Goal: Task Accomplishment & Management: Use online tool/utility

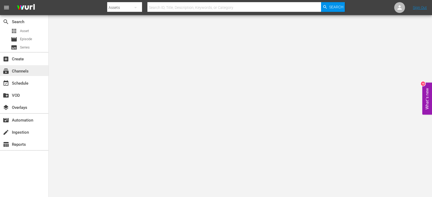
click at [26, 69] on div "subscriptions Channels" at bounding box center [15, 70] width 30 height 5
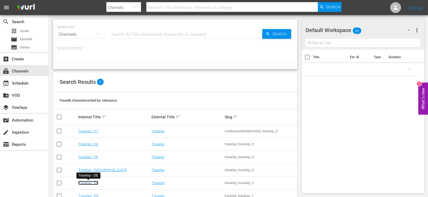
click at [90, 184] on link "Travelxp - DE" at bounding box center [88, 183] width 20 height 4
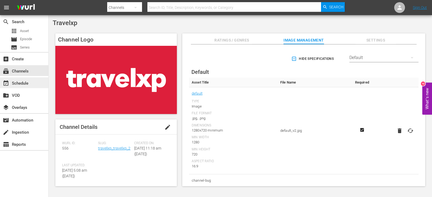
click at [14, 82] on div "event_available Schedule" at bounding box center [15, 82] width 30 height 5
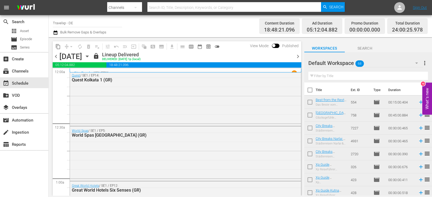
click at [298, 57] on span "chevron_right" at bounding box center [297, 56] width 7 height 7
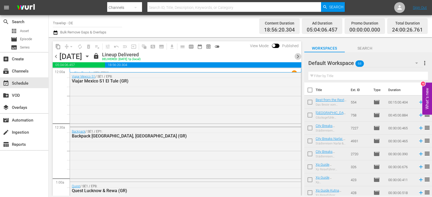
click at [297, 56] on span "chevron_right" at bounding box center [297, 56] width 7 height 7
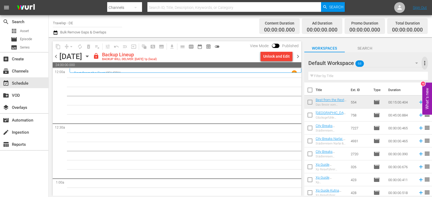
click at [423, 62] on span "more_vert" at bounding box center [424, 63] width 6 height 6
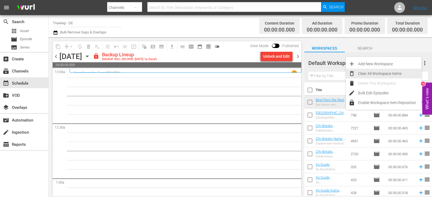
click at [382, 73] on div "Clear All Workspace Items" at bounding box center [389, 74] width 63 height 10
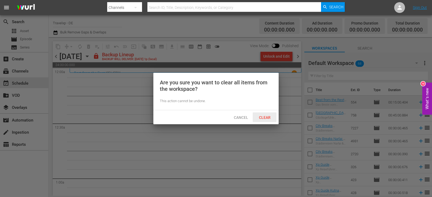
click at [267, 116] on span "Clear" at bounding box center [265, 118] width 20 height 4
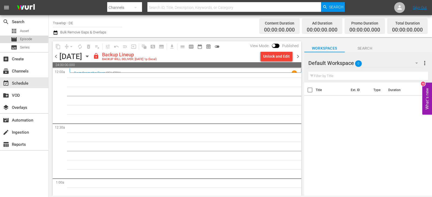
click at [26, 40] on span "Episode" at bounding box center [26, 38] width 12 height 5
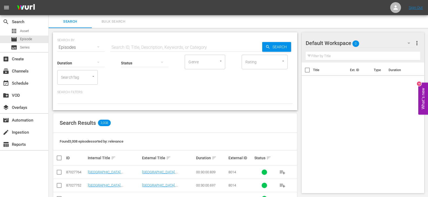
click at [319, 60] on input "text" at bounding box center [363, 56] width 115 height 9
type input "q"
click at [121, 42] on input "text" at bounding box center [186, 47] width 152 height 13
type input "quest GR"
click at [59, 158] on input "checkbox" at bounding box center [61, 158] width 11 height 6
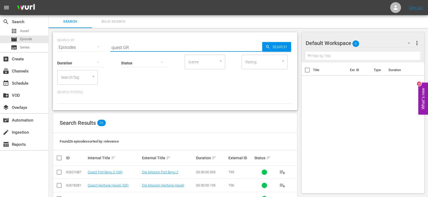
checkbox input "true"
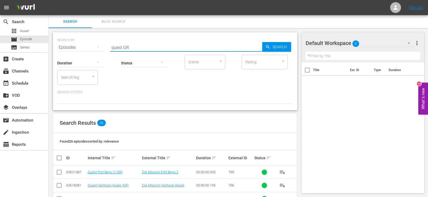
checkbox input "true"
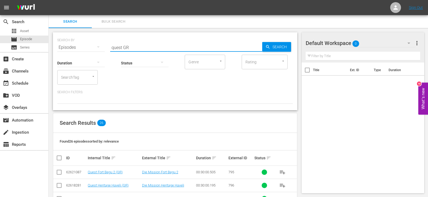
checkbox input "true"
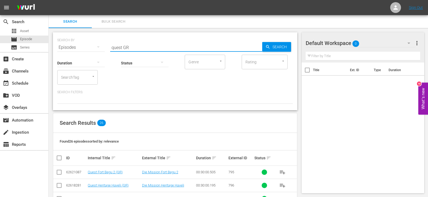
checkbox input "true"
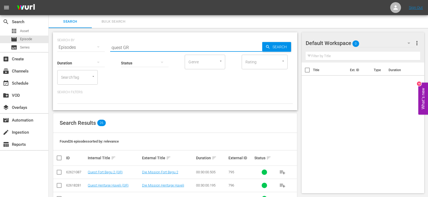
checkbox input "true"
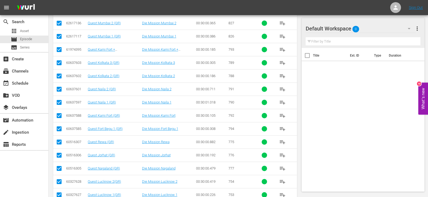
scroll to position [256, 0]
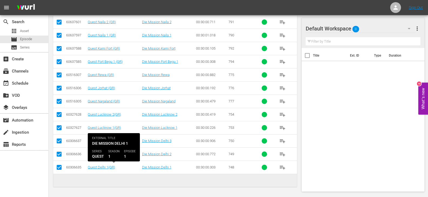
checkbox input "false"
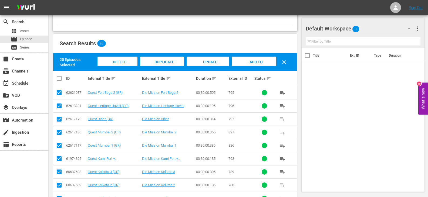
scroll to position [0, 0]
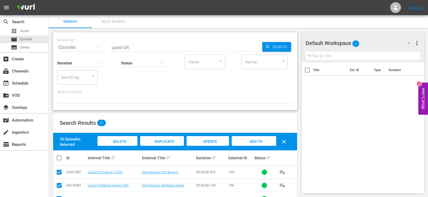
click at [255, 142] on span "Add to Workspace" at bounding box center [253, 147] width 26 height 15
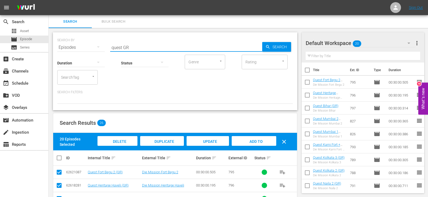
drag, startPoint x: 122, startPoint y: 48, endPoint x: 97, endPoint y: 50, distance: 25.5
click at [97, 50] on div "SEARCH BY Search By Episodes Search ID, Title, Description, Keywords, or Catego…" at bounding box center [175, 71] width 244 height 78
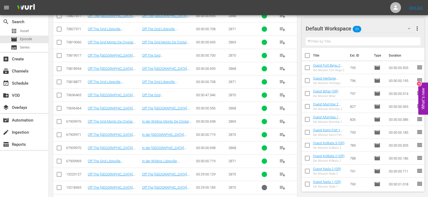
scroll to position [202, 0]
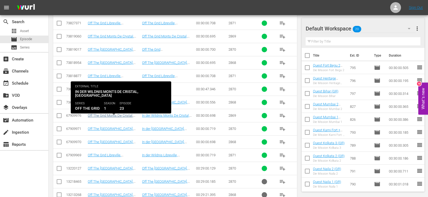
type input "gabon GR"
click at [114, 115] on link "Off The Grid Monts De Cristal, [GEOGRAPHIC_DATA] (GR)" at bounding box center [110, 118] width 45 height 8
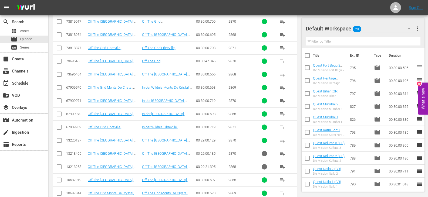
scroll to position [202, 0]
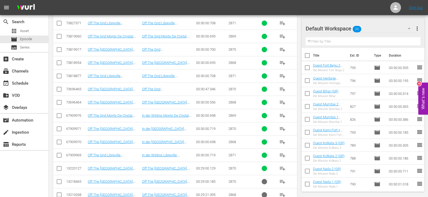
click at [60, 155] on input "checkbox" at bounding box center [59, 156] width 6 height 6
checkbox input "true"
click at [60, 143] on input "checkbox" at bounding box center [59, 143] width 6 height 6
checkbox input "true"
click at [57, 128] on input "checkbox" at bounding box center [59, 130] width 6 height 6
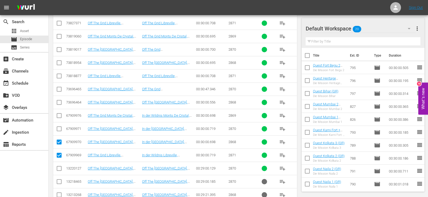
checkbox input "true"
click at [59, 116] on input "checkbox" at bounding box center [59, 117] width 6 height 6
checkbox input "true"
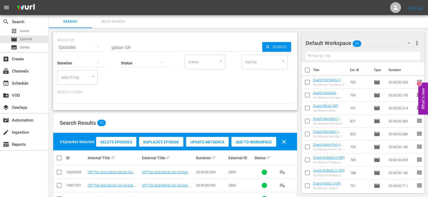
click at [259, 139] on div "Add to Workspace" at bounding box center [253, 142] width 45 height 10
click at [317, 54] on input "text" at bounding box center [363, 56] width 115 height 9
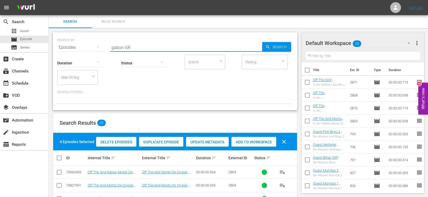
drag, startPoint x: 123, startPoint y: 48, endPoint x: 68, endPoint y: 56, distance: 55.6
click at [68, 56] on div "SEARCH BY Search By Episodes Search ID, Title, Description, Keywords, or Catego…" at bounding box center [175, 71] width 244 height 78
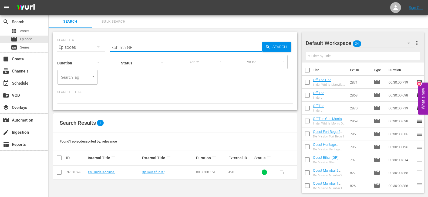
type input "kohima GR"
click at [59, 171] on input "checkbox" at bounding box center [59, 173] width 6 height 6
checkbox input "true"
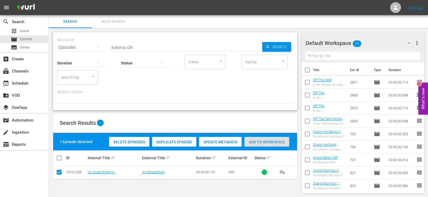
click at [267, 142] on span "Add to Workspace" at bounding box center [266, 142] width 45 height 4
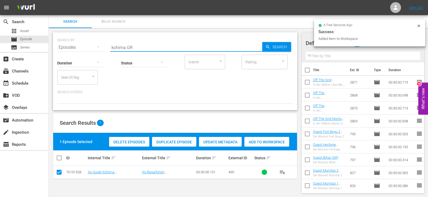
drag, startPoint x: 125, startPoint y: 48, endPoint x: 94, endPoint y: 45, distance: 31.4
click at [94, 45] on div "SEARCH BY Search By Episodes Search ID, Title, Description, Keywords, or Catego…" at bounding box center [175, 44] width 236 height 19
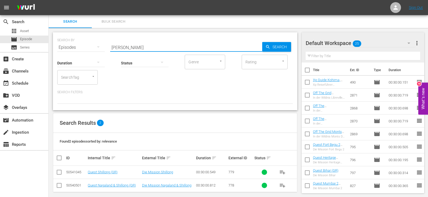
scroll to position [5, 0]
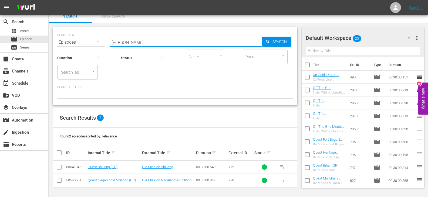
drag, startPoint x: 118, startPoint y: 42, endPoint x: 101, endPoint y: 44, distance: 17.3
click at [101, 44] on div "SEARCH BY Search By Episodes Search ID, Title, Description, Keywords, or Catego…" at bounding box center [175, 38] width 236 height 19
type input "kutna GR"
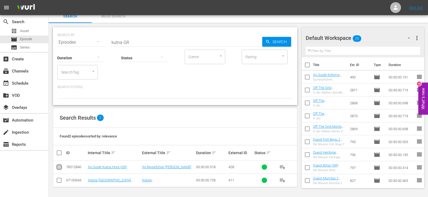
click at [59, 166] on input "checkbox" at bounding box center [59, 168] width 6 height 6
checkbox input "true"
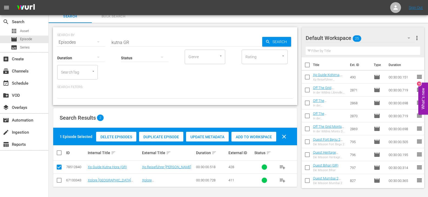
click at [255, 138] on span "Add to Workspace" at bounding box center [253, 137] width 45 height 4
drag, startPoint x: 122, startPoint y: 42, endPoint x: 94, endPoint y: 38, distance: 28.0
click at [94, 38] on div "SEARCH BY Search By Episodes Search ID, Title, Description, Keywords, or Catego…" at bounding box center [175, 38] width 236 height 19
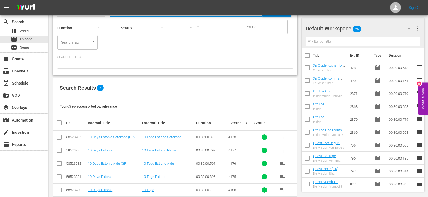
scroll to position [45, 0]
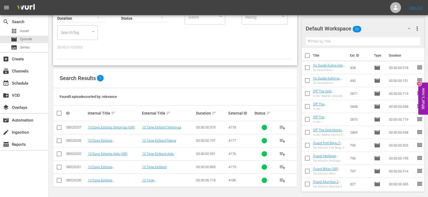
type input "estonia GR"
click at [58, 114] on input "checkbox" at bounding box center [61, 113] width 11 height 6
checkbox input "true"
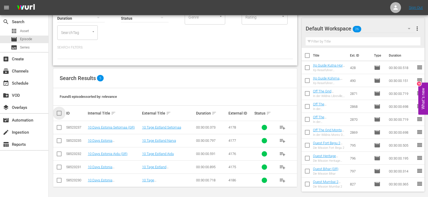
checkbox input "true"
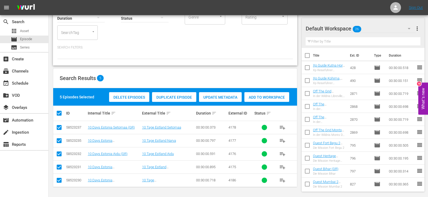
click at [276, 95] on span "Add to Workspace" at bounding box center [266, 97] width 45 height 4
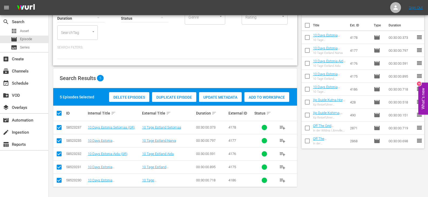
scroll to position [0, 0]
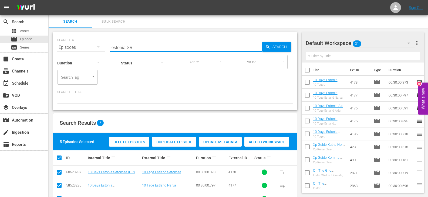
drag, startPoint x: 125, startPoint y: 47, endPoint x: 90, endPoint y: 50, distance: 35.2
click at [90, 50] on div "SEARCH BY Search By Episodes Search ID, Title, Description, Keywords, or Catego…" at bounding box center [175, 44] width 236 height 19
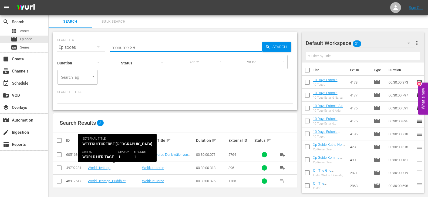
type input "monume GR"
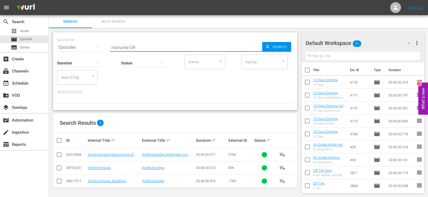
click at [59, 181] on input "checkbox" at bounding box center [59, 182] width 6 height 6
checkbox input "true"
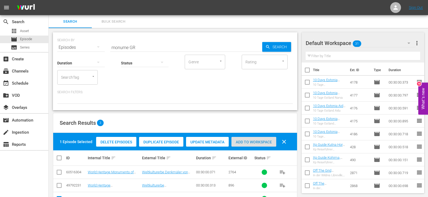
click at [249, 142] on span "Add to Workspace" at bounding box center [253, 142] width 45 height 4
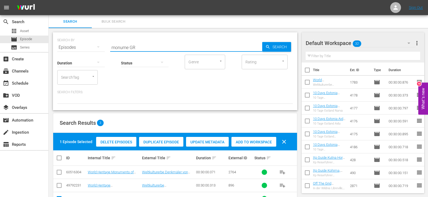
drag, startPoint x: 128, startPoint y: 48, endPoint x: 91, endPoint y: 52, distance: 37.5
click at [91, 52] on div "SEARCH BY Search By Episodes Search ID, Title, Description, Keywords, or Catego…" at bounding box center [175, 71] width 244 height 78
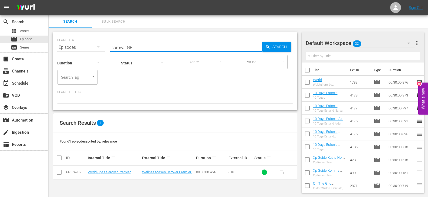
type input "sarovar GR"
click at [58, 172] on input "checkbox" at bounding box center [59, 173] width 6 height 6
checkbox input "true"
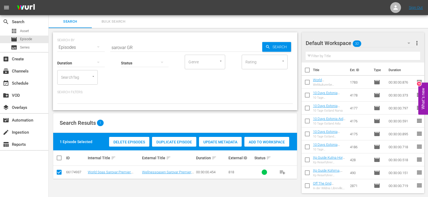
click at [265, 142] on span "Add to Workspace" at bounding box center [266, 142] width 45 height 4
drag, startPoint x: 124, startPoint y: 48, endPoint x: 113, endPoint y: 48, distance: 11.1
click at [113, 48] on input "sarovar GR" at bounding box center [186, 47] width 152 height 13
drag, startPoint x: 125, startPoint y: 48, endPoint x: 97, endPoint y: 49, distance: 28.4
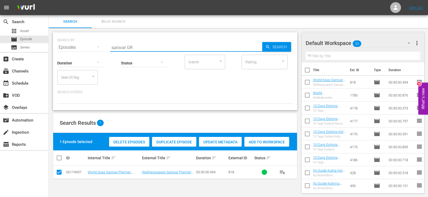
click at [97, 49] on div "SEARCH BY Search By Episodes Search ID, Title, Description, Keywords, or Catego…" at bounding box center [175, 44] width 236 height 19
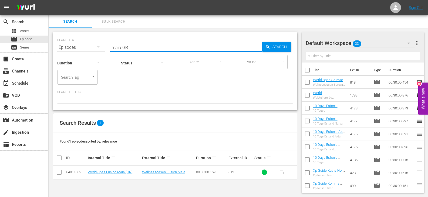
type input "maia GR"
click at [60, 173] on input "checkbox" at bounding box center [59, 173] width 6 height 6
checkbox input "true"
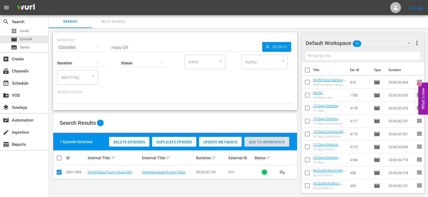
click at [262, 139] on div "Add to Workspace" at bounding box center [266, 142] width 45 height 10
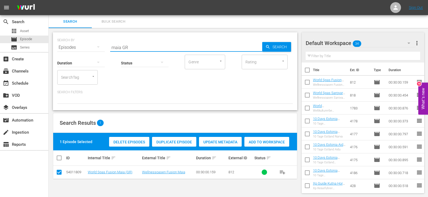
drag, startPoint x: 120, startPoint y: 48, endPoint x: 90, endPoint y: 49, distance: 30.8
click at [90, 49] on div "SEARCH BY Search By Episodes Search ID, Title, Description, Keywords, or Catego…" at bounding box center [175, 44] width 236 height 19
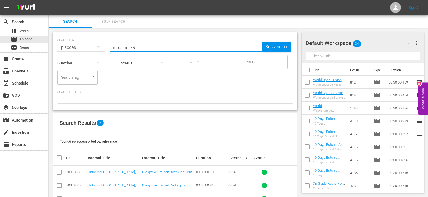
type input "unbound GR"
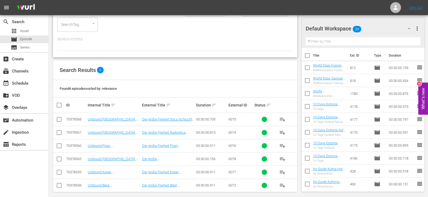
scroll to position [58, 0]
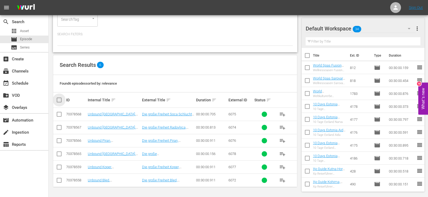
click at [59, 99] on input "checkbox" at bounding box center [61, 100] width 11 height 6
checkbox input "true"
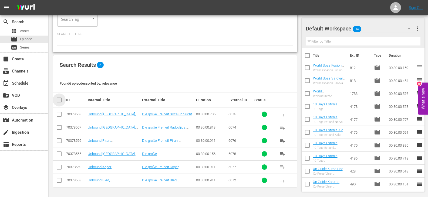
checkbox input "true"
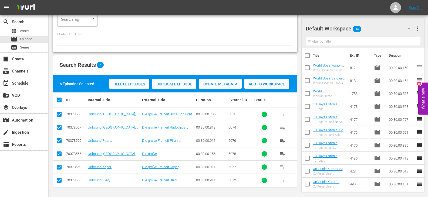
click at [261, 81] on div "Add to Workspace" at bounding box center [266, 84] width 45 height 10
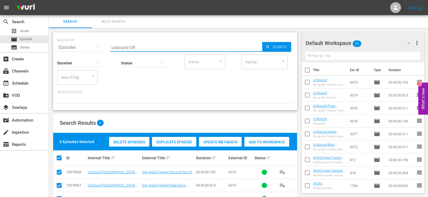
drag, startPoint x: 128, startPoint y: 48, endPoint x: 93, endPoint y: 48, distance: 34.8
click at [93, 48] on div "SEARCH BY Search By Episodes Search ID, Title, Description, Keywords, or Catego…" at bounding box center [175, 44] width 236 height 19
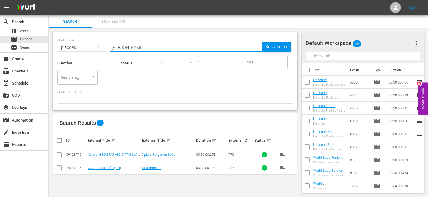
type input "[PERSON_NAME]"
click at [59, 168] on input "checkbox" at bounding box center [59, 169] width 6 height 6
checkbox input "true"
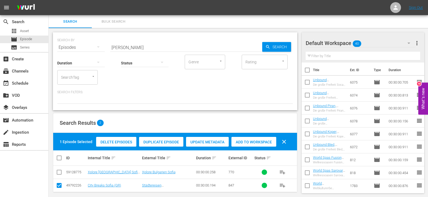
click at [248, 141] on span "Add to Workspace" at bounding box center [253, 142] width 45 height 4
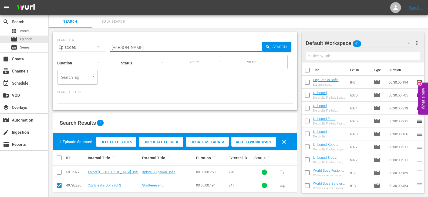
drag, startPoint x: 121, startPoint y: 48, endPoint x: 84, endPoint y: 53, distance: 36.8
click at [84, 53] on div "SEARCH BY Search By Episodes Search ID, Title, Description, Keywords, or Catego…" at bounding box center [175, 71] width 244 height 78
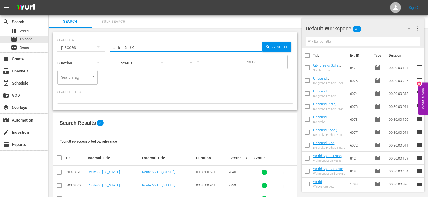
scroll to position [84, 0]
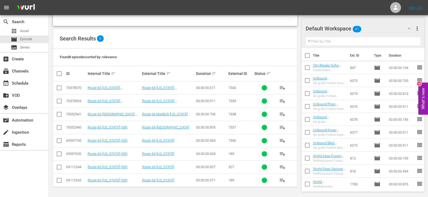
type input "route 66 GR"
click at [59, 74] on input "checkbox" at bounding box center [61, 73] width 11 height 6
checkbox input "true"
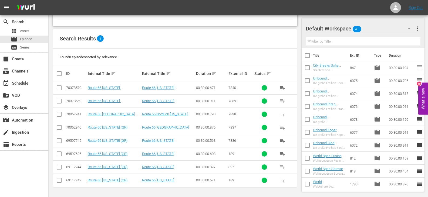
checkbox input "true"
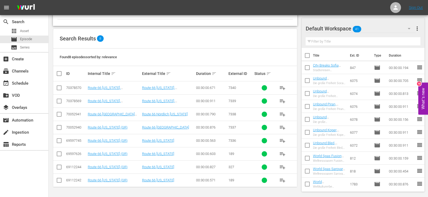
checkbox input "true"
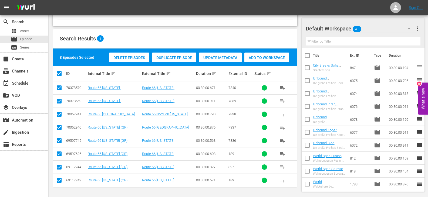
click at [276, 56] on span "Add to Workspace" at bounding box center [266, 58] width 45 height 4
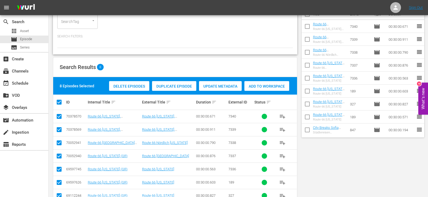
scroll to position [0, 0]
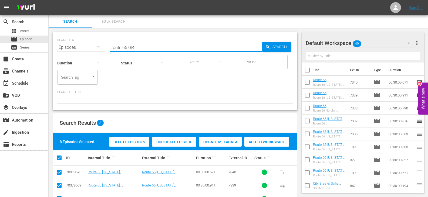
drag, startPoint x: 127, startPoint y: 48, endPoint x: 94, endPoint y: 49, distance: 33.2
click at [94, 49] on div "SEARCH BY Search By Episodes Search ID, Title, Description, Keywords, or Catego…" at bounding box center [175, 44] width 236 height 19
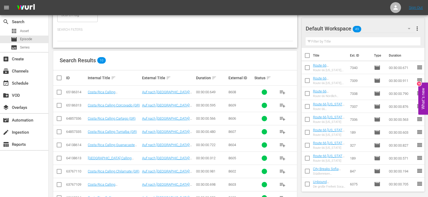
scroll to position [93, 0]
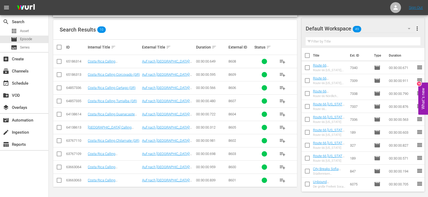
type input "costa GR"
click at [56, 48] on input "checkbox" at bounding box center [61, 47] width 11 height 6
checkbox input "true"
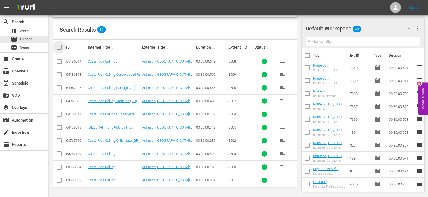
checkbox input "true"
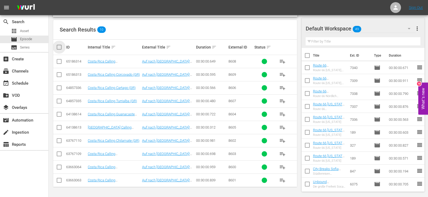
checkbox input "true"
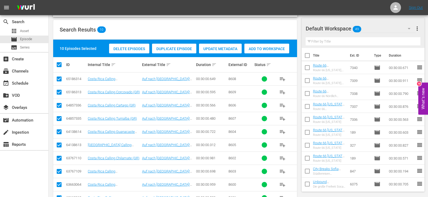
click at [279, 50] on span "Add to Workspace" at bounding box center [266, 49] width 45 height 4
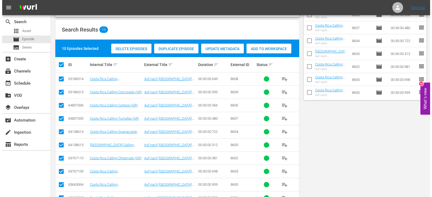
scroll to position [0, 0]
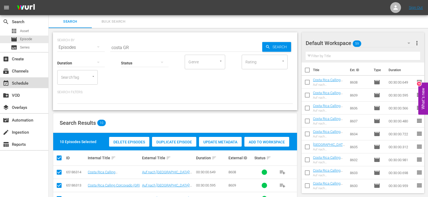
click at [22, 84] on div "event_available Schedule" at bounding box center [15, 82] width 30 height 5
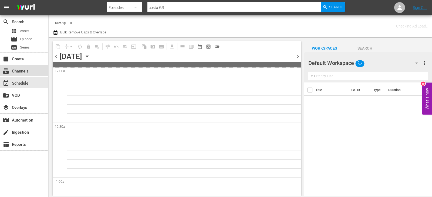
click at [18, 73] on div "subscriptions Channels" at bounding box center [15, 70] width 30 height 5
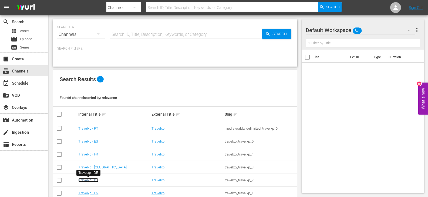
click at [90, 179] on link "Travelxp - DE" at bounding box center [88, 180] width 20 height 4
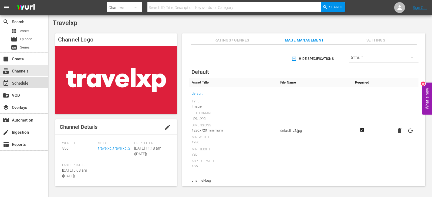
click at [26, 84] on div "event_available Schedule" at bounding box center [15, 82] width 30 height 5
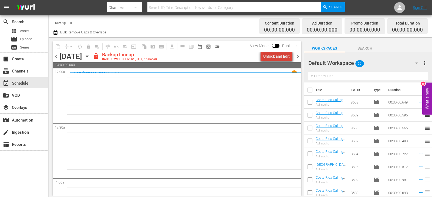
click at [280, 55] on div "Unlock and Edit" at bounding box center [276, 57] width 26 height 10
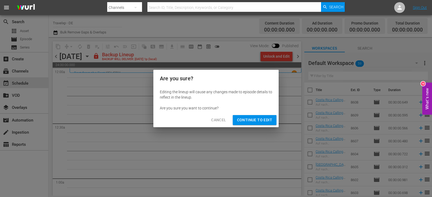
click at [259, 121] on span "Continue to Edit" at bounding box center [254, 120] width 35 height 7
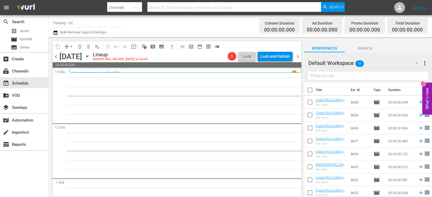
click at [322, 76] on input "text" at bounding box center [368, 76] width 120 height 9
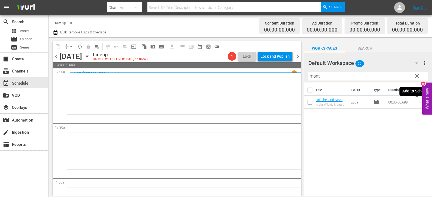
click at [418, 102] on icon at bounding box center [421, 102] width 6 height 6
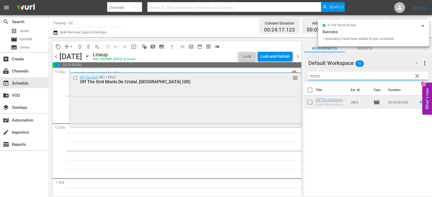
drag, startPoint x: 325, startPoint y: 76, endPoint x: 242, endPoint y: 79, distance: 83.4
click at [242, 79] on div "content_copy compress arrow_drop_down autorenew_outlined delete_forever_outline…" at bounding box center [240, 116] width 383 height 159
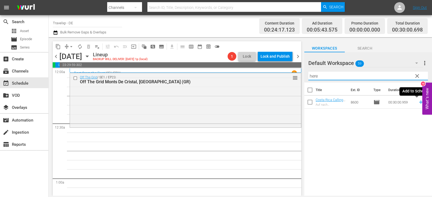
click at [419, 103] on icon at bounding box center [421, 103] width 4 height 4
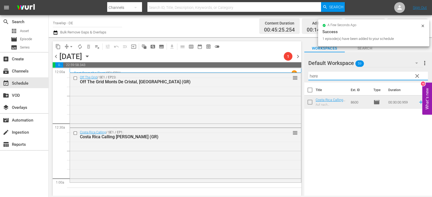
click at [277, 82] on div "content_copy compress arrow_drop_down autorenew_outlined delete_forever_outline…" at bounding box center [240, 116] width 383 height 159
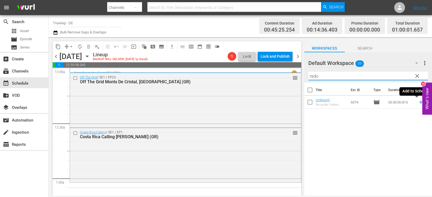
click at [418, 100] on icon at bounding box center [421, 102] width 6 height 6
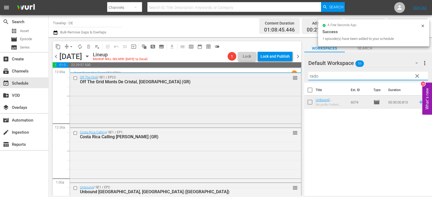
drag, startPoint x: 336, startPoint y: 76, endPoint x: 282, endPoint y: 80, distance: 54.1
click at [282, 80] on div "content_copy compress arrow_drop_down autorenew_outlined delete_forever_outline…" at bounding box center [240, 116] width 383 height 159
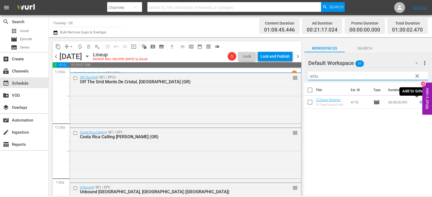
click at [418, 103] on icon at bounding box center [421, 102] width 6 height 6
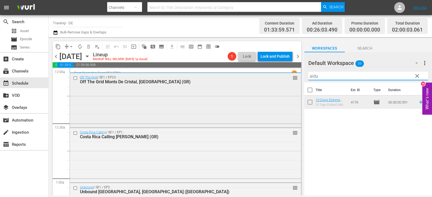
drag, startPoint x: 321, startPoint y: 76, endPoint x: 276, endPoint y: 76, distance: 45.1
click at [276, 76] on div "content_copy compress arrow_drop_down autorenew_outlined delete_forever_outline…" at bounding box center [240, 116] width 383 height 159
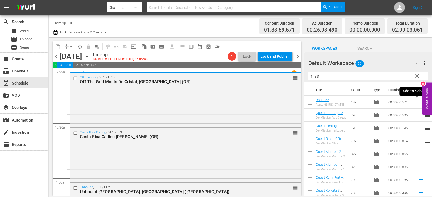
click at [418, 102] on icon at bounding box center [421, 102] width 6 height 6
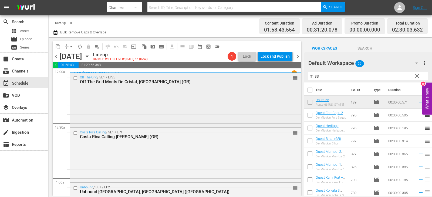
drag, startPoint x: 322, startPoint y: 75, endPoint x: 265, endPoint y: 79, distance: 56.8
click at [265, 79] on div "content_copy compress arrow_drop_down autorenew_outlined delete_forever_outline…" at bounding box center [240, 116] width 383 height 159
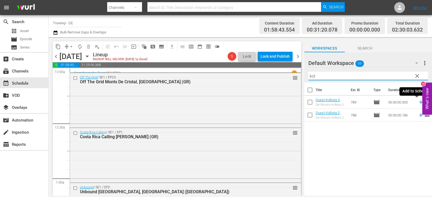
click at [419, 103] on icon at bounding box center [421, 103] width 4 height 4
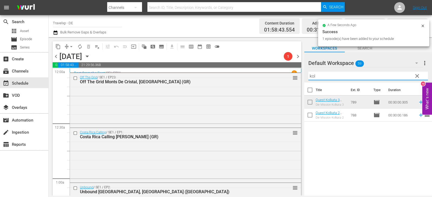
click at [271, 83] on div "content_copy compress arrow_drop_down autorenew_outlined delete_forever_outline…" at bounding box center [240, 116] width 383 height 159
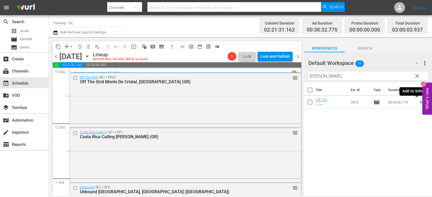
click at [418, 102] on icon at bounding box center [421, 102] width 6 height 6
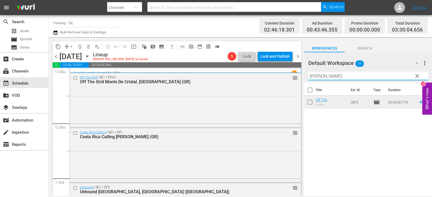
drag, startPoint x: 325, startPoint y: 73, endPoint x: 297, endPoint y: 74, distance: 28.1
click at [297, 74] on div "content_copy compress arrow_drop_down autorenew_outlined delete_forever_outline…" at bounding box center [240, 116] width 383 height 159
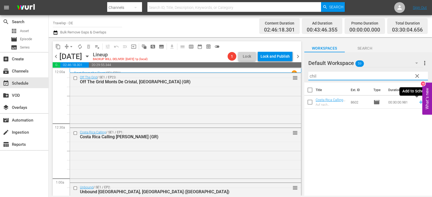
click at [419, 102] on icon at bounding box center [421, 103] width 4 height 4
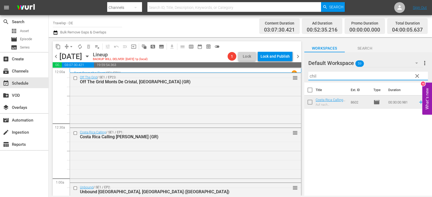
drag, startPoint x: 324, startPoint y: 78, endPoint x: 301, endPoint y: 78, distance: 22.9
click at [301, 78] on div "content_copy compress arrow_drop_down autorenew_outlined delete_forever_outline…" at bounding box center [240, 116] width 383 height 159
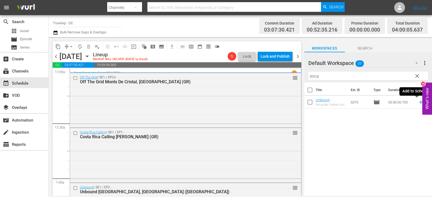
click at [418, 102] on icon at bounding box center [421, 102] width 6 height 6
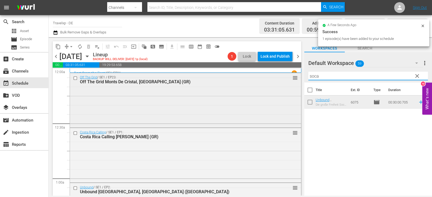
drag, startPoint x: 328, startPoint y: 78, endPoint x: 271, endPoint y: 81, distance: 57.0
click at [271, 81] on div "content_copy compress arrow_drop_down autorenew_outlined delete_forever_outline…" at bounding box center [240, 116] width 383 height 159
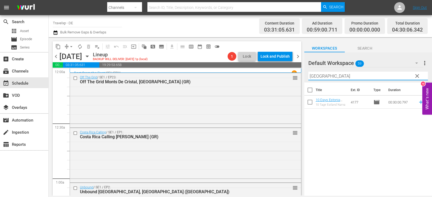
click at [418, 103] on icon at bounding box center [421, 102] width 6 height 6
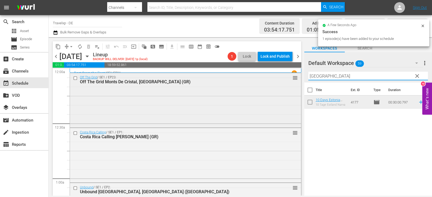
drag, startPoint x: 319, startPoint y: 76, endPoint x: 287, endPoint y: 76, distance: 32.4
click at [287, 76] on div "content_copy compress arrow_drop_down autorenew_outlined delete_forever_outline…" at bounding box center [240, 116] width 383 height 159
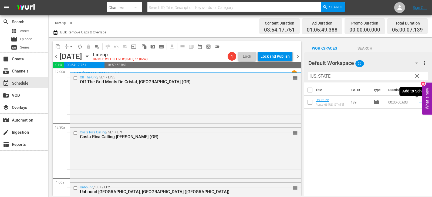
click at [418, 102] on icon at bounding box center [421, 102] width 6 height 6
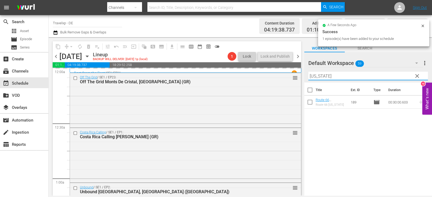
click at [269, 76] on div "content_copy compress arrow_drop_down autorenew_outlined delete_forever_outline…" at bounding box center [240, 116] width 383 height 159
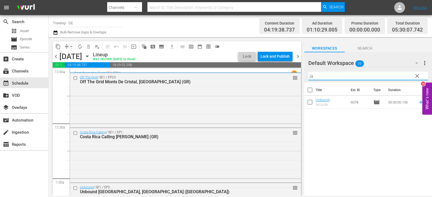
type input "j"
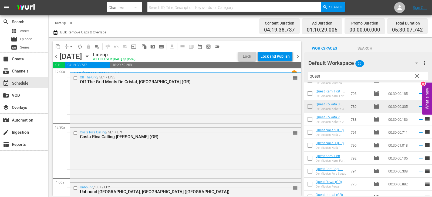
scroll to position [81, 0]
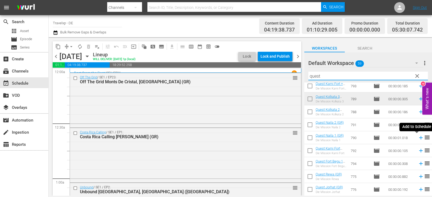
click at [418, 139] on icon at bounding box center [421, 138] width 6 height 6
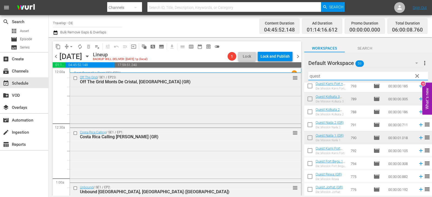
drag, startPoint x: 323, startPoint y: 77, endPoint x: 283, endPoint y: 81, distance: 39.9
click at [283, 81] on div "content_copy compress arrow_drop_down autorenew_outlined delete_forever_outline…" at bounding box center [240, 116] width 383 height 159
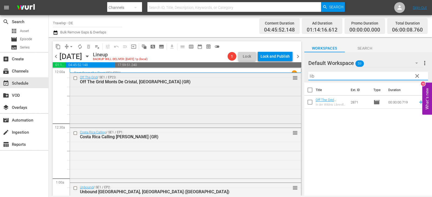
scroll to position [0, 0]
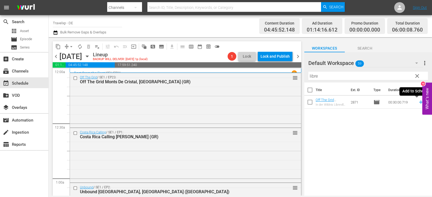
click at [418, 102] on icon at bounding box center [421, 102] width 6 height 6
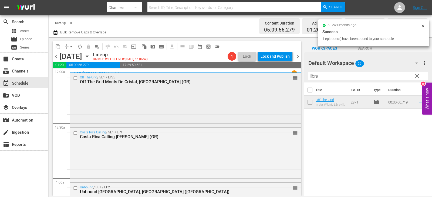
drag, startPoint x: 324, startPoint y: 76, endPoint x: 280, endPoint y: 81, distance: 44.8
click at [280, 81] on div "content_copy compress arrow_drop_down autorenew_outlined delete_forever_outline…" at bounding box center [240, 116] width 383 height 159
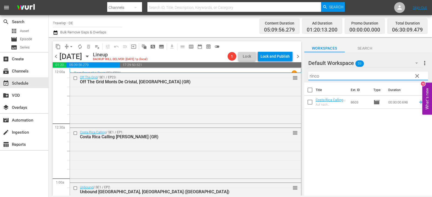
click at [418, 101] on icon at bounding box center [421, 102] width 6 height 6
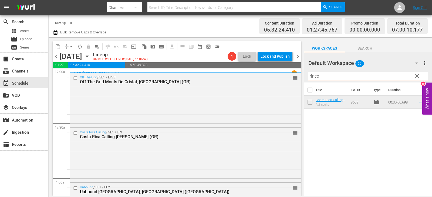
drag, startPoint x: 325, startPoint y: 80, endPoint x: 304, endPoint y: 78, distance: 20.6
click at [291, 78] on div "content_copy compress arrow_drop_down autorenew_outlined delete_forever_outline…" at bounding box center [240, 116] width 383 height 159
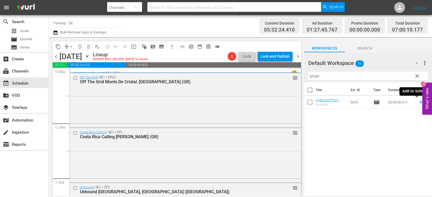
click at [418, 101] on icon at bounding box center [421, 102] width 6 height 6
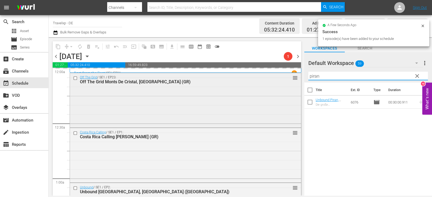
drag, startPoint x: 326, startPoint y: 79, endPoint x: 289, endPoint y: 79, distance: 37.3
click at [289, 79] on div "content_copy compress arrow_drop_down autorenew_outlined delete_forever_outline…" at bounding box center [240, 116] width 383 height 159
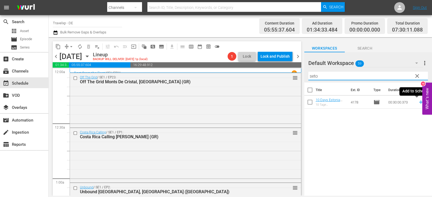
click at [418, 101] on icon at bounding box center [421, 102] width 6 height 6
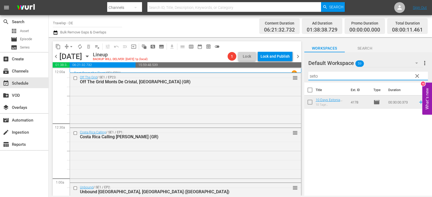
drag, startPoint x: 324, startPoint y: 77, endPoint x: 299, endPoint y: 77, distance: 25.1
click at [282, 77] on div "content_copy compress arrow_drop_down autorenew_outlined delete_forever_outline…" at bounding box center [240, 116] width 383 height 159
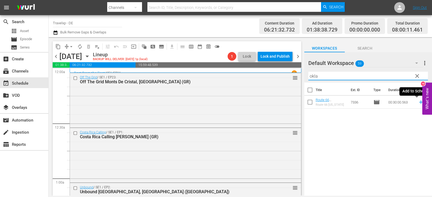
click at [418, 101] on icon at bounding box center [421, 102] width 6 height 6
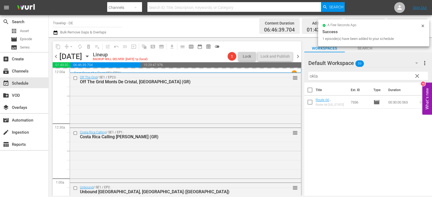
drag, startPoint x: 324, startPoint y: 76, endPoint x: 299, endPoint y: 76, distance: 24.3
click at [299, 76] on div "content_copy compress arrow_drop_down autorenew_outlined delete_forever_outline…" at bounding box center [240, 116] width 383 height 159
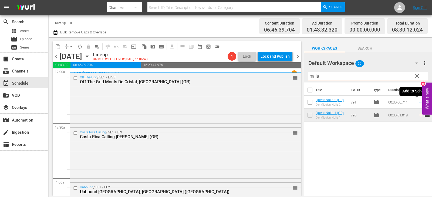
click at [418, 100] on icon at bounding box center [421, 102] width 6 height 6
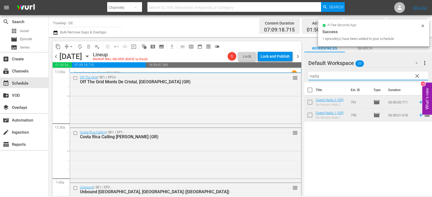
drag, startPoint x: 334, startPoint y: 77, endPoint x: 303, endPoint y: 81, distance: 31.3
click at [303, 81] on div "content_copy compress arrow_drop_down autorenew_outlined delete_forever_outline…" at bounding box center [240, 116] width 383 height 159
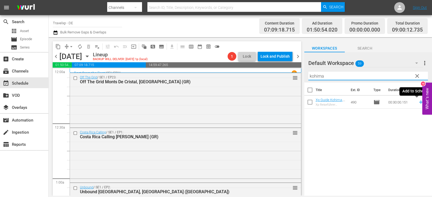
click at [418, 100] on icon at bounding box center [421, 102] width 6 height 6
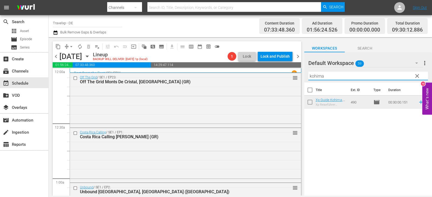
click at [293, 77] on div "content_copy compress arrow_drop_down autorenew_outlined delete_forever_outline…" at bounding box center [240, 116] width 383 height 159
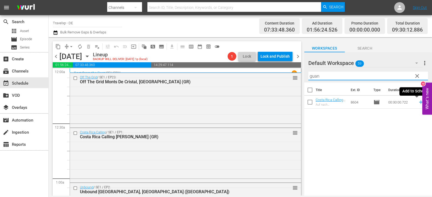
click at [418, 101] on icon at bounding box center [421, 102] width 6 height 6
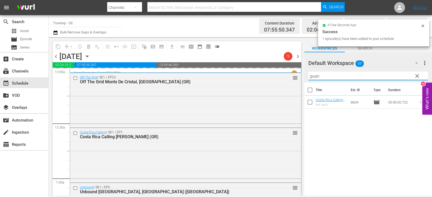
drag, startPoint x: 327, startPoint y: 77, endPoint x: 302, endPoint y: 78, distance: 25.2
click at [302, 78] on div "content_copy compress arrow_drop_down autorenew_outlined delete_forever_outline…" at bounding box center [240, 116] width 383 height 159
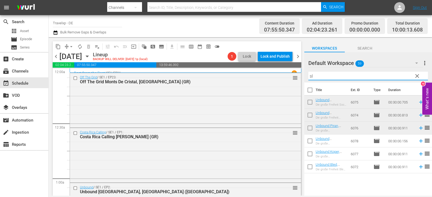
type input "s"
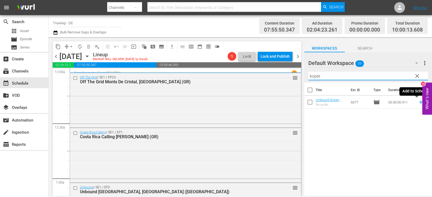
click at [418, 101] on icon at bounding box center [421, 102] width 6 height 6
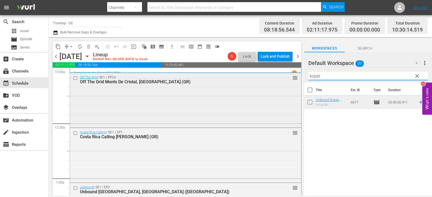
drag, startPoint x: 319, startPoint y: 76, endPoint x: 292, endPoint y: 79, distance: 27.5
click at [292, 79] on div "content_copy compress arrow_drop_down autorenew_outlined delete_forever_outline…" at bounding box center [240, 116] width 383 height 159
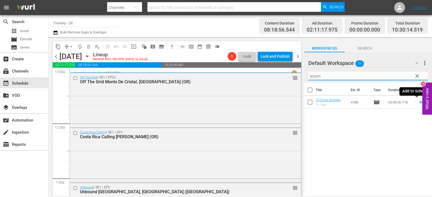
click at [418, 103] on icon at bounding box center [421, 102] width 6 height 6
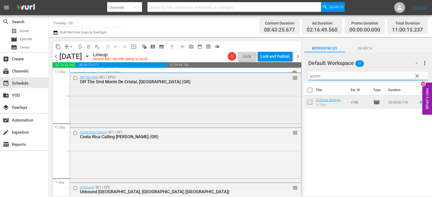
drag, startPoint x: 323, startPoint y: 77, endPoint x: 286, endPoint y: 78, distance: 37.8
click at [286, 78] on div "content_copy compress arrow_drop_down autorenew_outlined delete_forever_outline…" at bounding box center [240, 116] width 383 height 159
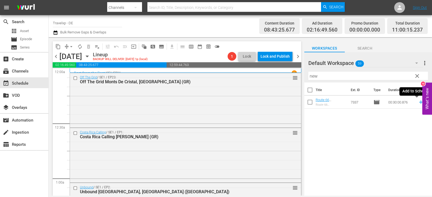
click at [419, 103] on icon at bounding box center [421, 103] width 4 height 4
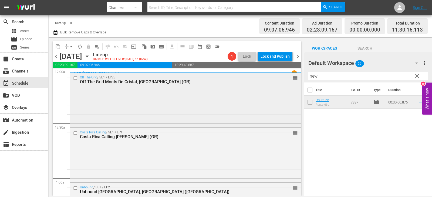
drag, startPoint x: 328, startPoint y: 78, endPoint x: 296, endPoint y: 77, distance: 32.1
click at [296, 77] on div "content_copy compress arrow_drop_down autorenew_outlined delete_forever_outline…" at bounding box center [240, 116] width 383 height 159
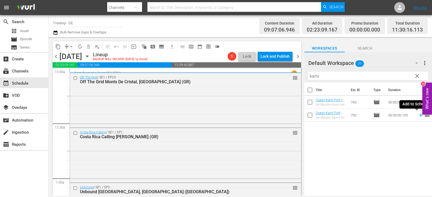
click at [419, 116] on icon at bounding box center [421, 116] width 4 height 4
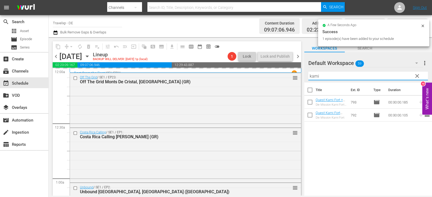
click at [288, 82] on div "content_copy compress arrow_drop_down autorenew_outlined delete_forever_outline…" at bounding box center [240, 116] width 383 height 159
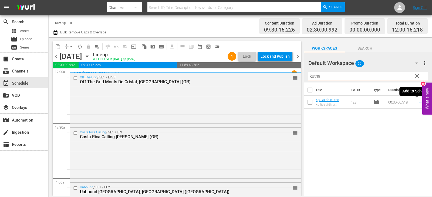
click at [418, 102] on icon at bounding box center [421, 102] width 6 height 6
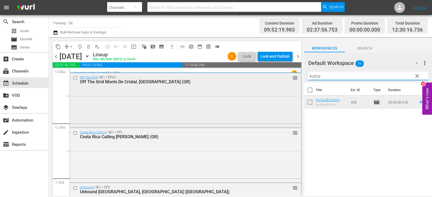
drag, startPoint x: 326, startPoint y: 77, endPoint x: 269, endPoint y: 78, distance: 57.2
click at [268, 77] on div "content_copy compress arrow_drop_down autorenew_outlined delete_forever_outline…" at bounding box center [240, 116] width 383 height 159
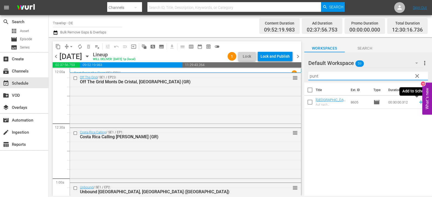
click at [418, 102] on icon at bounding box center [421, 102] width 6 height 6
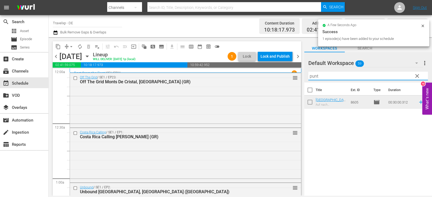
drag, startPoint x: 311, startPoint y: 75, endPoint x: 297, endPoint y: 76, distance: 13.6
click at [297, 76] on div "content_copy compress arrow_drop_down autorenew_outlined delete_forever_outline…" at bounding box center [240, 116] width 383 height 159
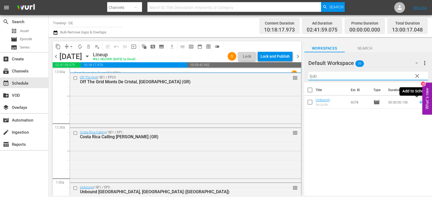
click at [418, 103] on icon at bounding box center [421, 102] width 6 height 6
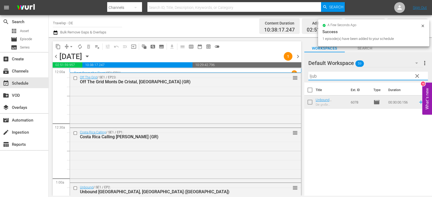
drag, startPoint x: 303, startPoint y: 78, endPoint x: 297, endPoint y: 78, distance: 5.1
click at [297, 78] on div "content_copy compress arrow_drop_down autorenew_outlined delete_forever_outline…" at bounding box center [240, 116] width 383 height 159
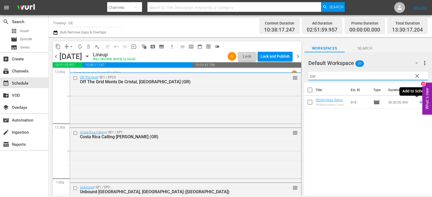
click at [419, 103] on icon at bounding box center [421, 103] width 4 height 4
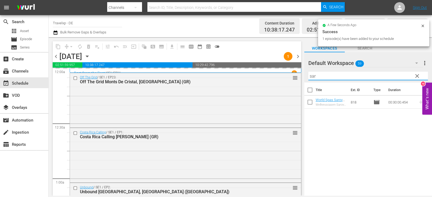
drag, startPoint x: 324, startPoint y: 77, endPoint x: 304, endPoint y: 77, distance: 19.2
click at [304, 77] on div "Default Workspace 59 Default more_vert clear Filter by Title sar" at bounding box center [368, 67] width 128 height 30
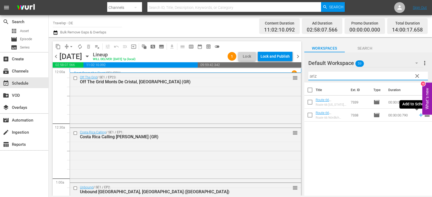
click at [418, 117] on icon at bounding box center [421, 115] width 6 height 6
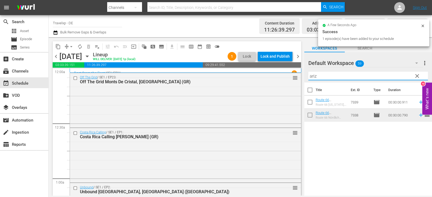
click at [290, 76] on div "content_copy compress arrow_drop_down autorenew_outlined delete_forever_outline…" at bounding box center [240, 116] width 383 height 159
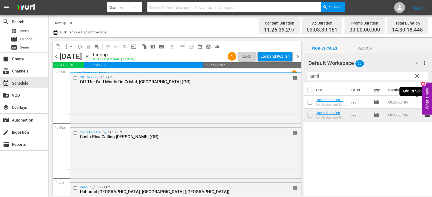
click at [418, 103] on icon at bounding box center [421, 102] width 6 height 6
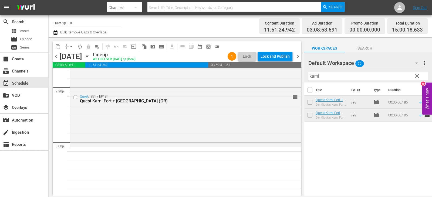
scroll to position [1565, 0]
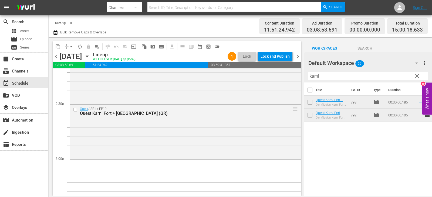
drag, startPoint x: 328, startPoint y: 74, endPoint x: 299, endPoint y: 79, distance: 29.6
click at [299, 79] on div "content_copy compress arrow_drop_down autorenew_outlined delete_forever_outline…" at bounding box center [240, 116] width 383 height 159
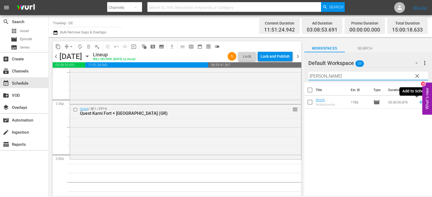
type input "[PERSON_NAME]"
click at [418, 102] on icon at bounding box center [421, 102] width 6 height 6
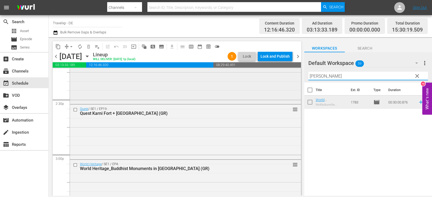
drag, startPoint x: 327, startPoint y: 77, endPoint x: 277, endPoint y: 80, distance: 49.8
click at [277, 80] on div "content_copy compress arrow_drop_down autorenew_outlined delete_forever_outline…" at bounding box center [240, 116] width 383 height 159
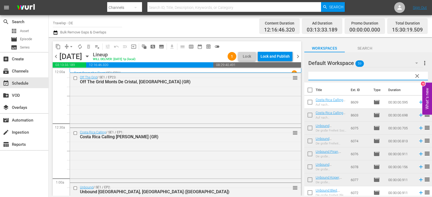
scroll to position [1565, 0]
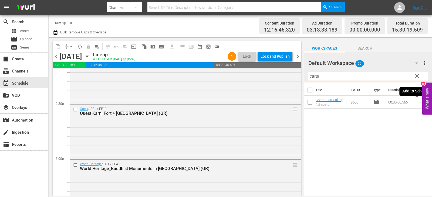
click at [419, 103] on icon at bounding box center [421, 103] width 4 height 4
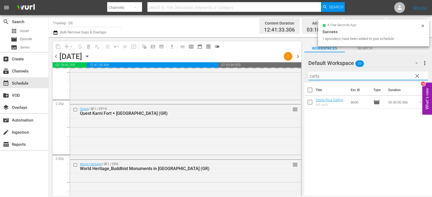
drag, startPoint x: 323, startPoint y: 77, endPoint x: 307, endPoint y: 78, distance: 15.5
click at [307, 78] on div "Default Workspace 59 Default more_vert clear Filter by Title carta" at bounding box center [368, 67] width 128 height 30
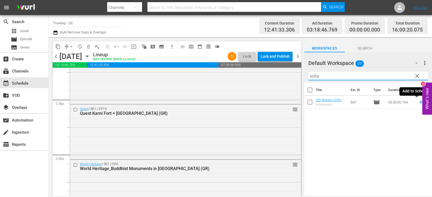
click at [419, 103] on icon at bounding box center [421, 103] width 4 height 4
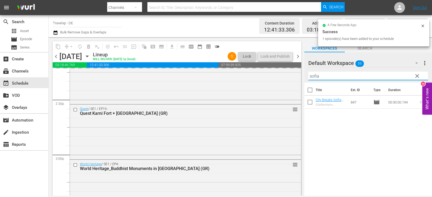
drag, startPoint x: 323, startPoint y: 75, endPoint x: 301, endPoint y: 80, distance: 22.1
click at [301, 80] on div "content_copy compress arrow_drop_down autorenew_outlined delete_forever_outline…" at bounding box center [240, 116] width 383 height 159
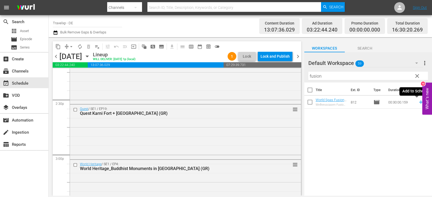
click at [419, 103] on icon at bounding box center [421, 103] width 4 height 4
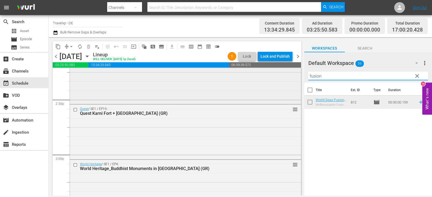
drag, startPoint x: 321, startPoint y: 76, endPoint x: 294, endPoint y: 77, distance: 27.5
click at [294, 77] on div "content_copy compress arrow_drop_down autorenew_outlined delete_forever_outline…" at bounding box center [240, 116] width 383 height 159
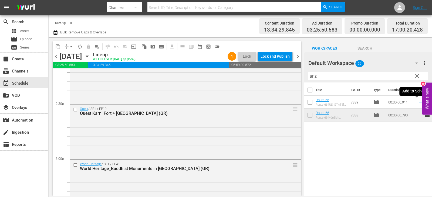
click at [419, 103] on icon at bounding box center [421, 103] width 4 height 4
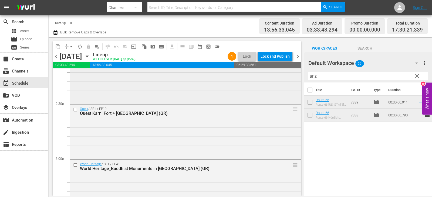
drag, startPoint x: 314, startPoint y: 77, endPoint x: 283, endPoint y: 80, distance: 31.2
click at [283, 80] on div "content_copy compress arrow_drop_down autorenew_outlined delete_forever_outline…" at bounding box center [240, 116] width 383 height 159
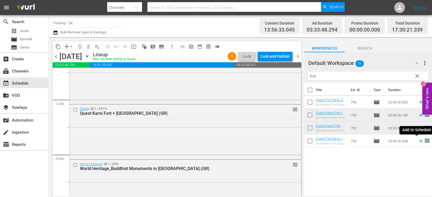
click at [418, 141] on icon at bounding box center [421, 141] width 6 height 6
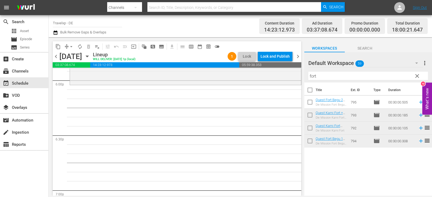
scroll to position [1862, 0]
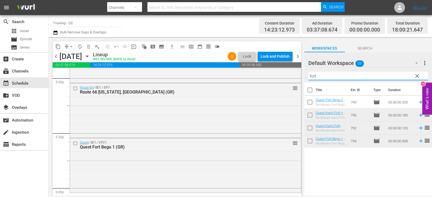
drag, startPoint x: 321, startPoint y: 75, endPoint x: 303, endPoint y: 79, distance: 18.9
click at [303, 79] on div "content_copy compress arrow_drop_down autorenew_outlined delete_forever_outline…" at bounding box center [240, 116] width 383 height 159
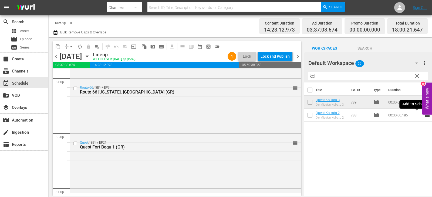
click at [419, 116] on icon at bounding box center [421, 116] width 4 height 4
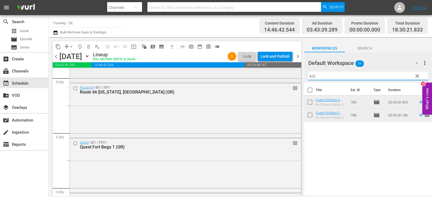
drag, startPoint x: 324, startPoint y: 77, endPoint x: 297, endPoint y: 79, distance: 27.6
click at [297, 79] on div "content_copy compress arrow_drop_down autorenew_outlined delete_forever_outline…" at bounding box center [240, 116] width 383 height 159
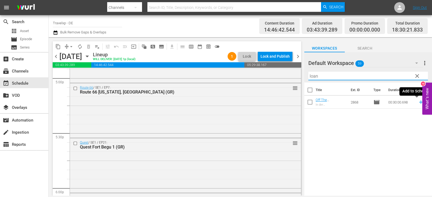
drag, startPoint x: 417, startPoint y: 103, endPoint x: 399, endPoint y: 107, distance: 18.5
click at [418, 103] on icon at bounding box center [421, 102] width 6 height 6
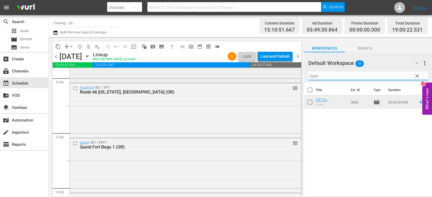
drag, startPoint x: 324, startPoint y: 74, endPoint x: 294, endPoint y: 78, distance: 30.2
click at [294, 78] on div "content_copy compress arrow_drop_down autorenew_outlined delete_forever_outline…" at bounding box center [240, 116] width 383 height 159
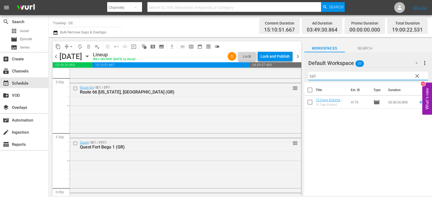
click at [419, 103] on icon at bounding box center [421, 103] width 4 height 4
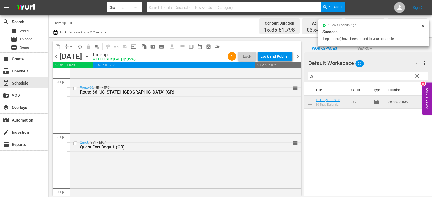
click at [298, 75] on div "content_copy compress arrow_drop_down autorenew_outlined delete_forever_outline…" at bounding box center [240, 116] width 383 height 159
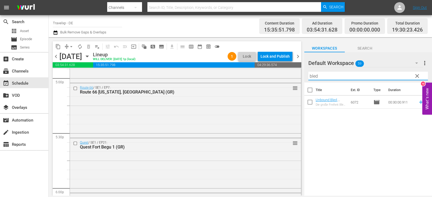
click at [419, 102] on icon at bounding box center [421, 103] width 4 height 4
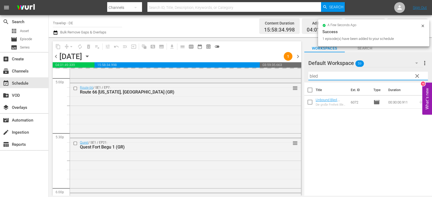
drag, startPoint x: 330, startPoint y: 79, endPoint x: 254, endPoint y: 79, distance: 75.6
click at [254, 79] on div "content_copy compress arrow_drop_down autorenew_outlined delete_forever_outline…" at bounding box center [240, 116] width 383 height 159
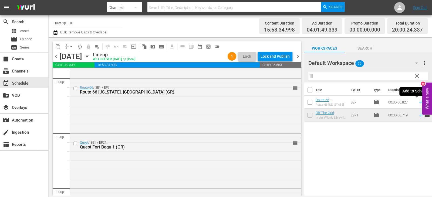
click at [418, 101] on icon at bounding box center [421, 102] width 6 height 6
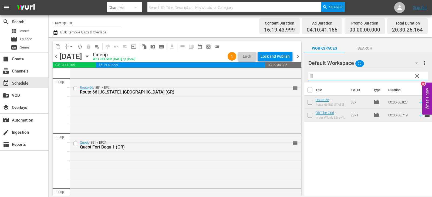
drag, startPoint x: 324, startPoint y: 77, endPoint x: 301, endPoint y: 80, distance: 22.9
click at [301, 80] on div "content_copy compress arrow_drop_down autorenew_outlined delete_forever_outline…" at bounding box center [240, 116] width 383 height 159
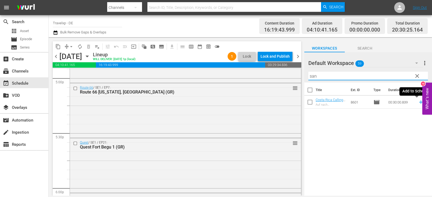
click at [418, 102] on icon at bounding box center [421, 102] width 6 height 6
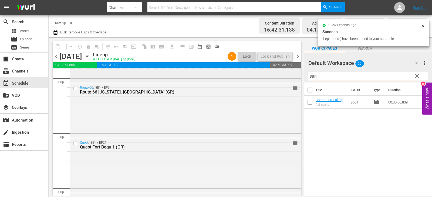
drag, startPoint x: 322, startPoint y: 76, endPoint x: 274, endPoint y: 77, distance: 47.8
click at [274, 77] on div "content_copy compress arrow_drop_down autorenew_outlined delete_forever_outline…" at bounding box center [240, 116] width 383 height 159
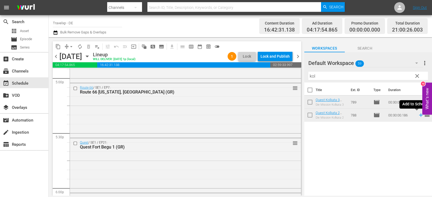
click at [418, 115] on icon at bounding box center [421, 115] width 6 height 6
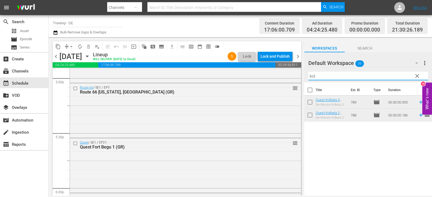
drag, startPoint x: 321, startPoint y: 77, endPoint x: 303, endPoint y: 77, distance: 18.1
click at [303, 77] on div "content_copy compress arrow_drop_down autorenew_outlined delete_forever_outline…" at bounding box center [240, 116] width 383 height 159
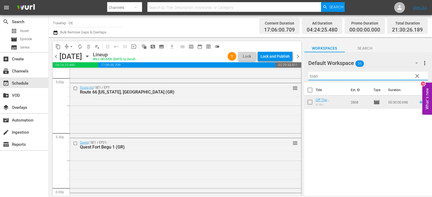
click at [419, 103] on icon at bounding box center [421, 103] width 4 height 4
drag, startPoint x: 323, startPoint y: 78, endPoint x: 281, endPoint y: 80, distance: 42.2
click at [281, 80] on div "content_copy compress arrow_drop_down autorenew_outlined delete_forever_outline…" at bounding box center [240, 116] width 383 height 159
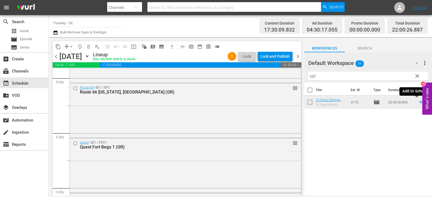
click at [418, 104] on icon at bounding box center [421, 102] width 6 height 6
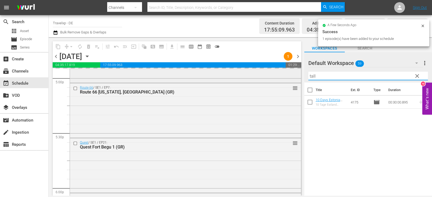
click at [294, 78] on div "content_copy compress arrow_drop_down autorenew_outlined delete_forever_outline…" at bounding box center [240, 116] width 383 height 159
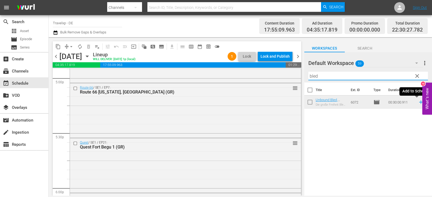
click at [418, 103] on icon at bounding box center [421, 102] width 6 height 6
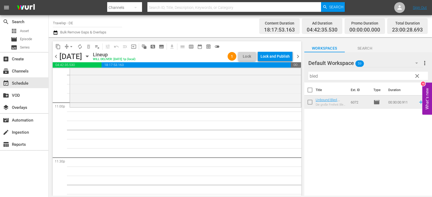
scroll to position [2516, 0]
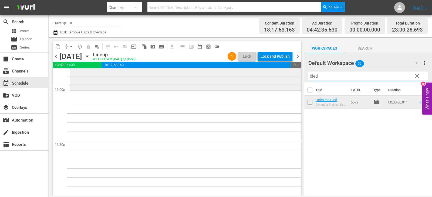
drag, startPoint x: 324, startPoint y: 78, endPoint x: 292, endPoint y: 77, distance: 31.6
click at [292, 77] on div "content_copy compress arrow_drop_down autorenew_outlined delete_forever_outline…" at bounding box center [240, 116] width 383 height 159
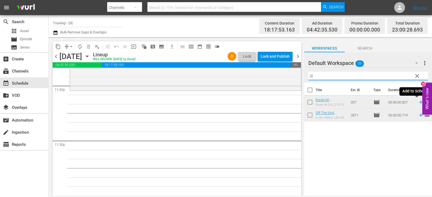
drag, startPoint x: 418, startPoint y: 103, endPoint x: 409, endPoint y: 104, distance: 8.5
click at [418, 103] on icon at bounding box center [421, 102] width 6 height 6
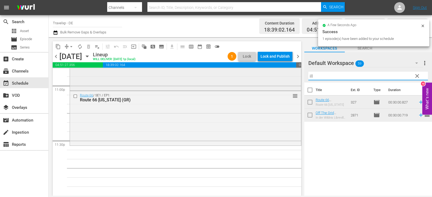
drag, startPoint x: 322, startPoint y: 79, endPoint x: 295, endPoint y: 77, distance: 26.8
click at [295, 77] on div "content_copy compress arrow_drop_down autorenew_outlined delete_forever_outline…" at bounding box center [240, 116] width 383 height 159
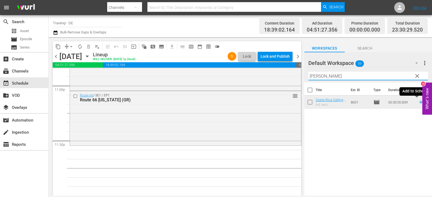
type input "jose"
click at [418, 103] on icon at bounding box center [421, 102] width 6 height 6
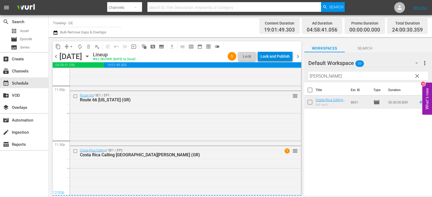
click at [277, 55] on div "Lock and Publish" at bounding box center [274, 57] width 29 height 10
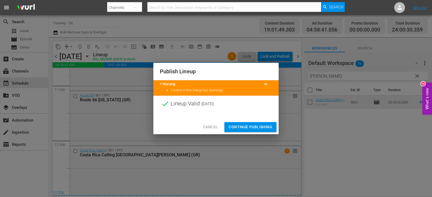
click at [241, 124] on span "Continue Publishing" at bounding box center [250, 127] width 43 height 7
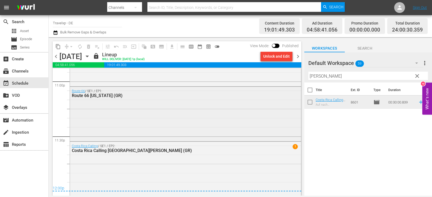
scroll to position [2521, 0]
drag, startPoint x: 297, startPoint y: 56, endPoint x: 293, endPoint y: 56, distance: 4.3
click at [297, 56] on span "chevron_right" at bounding box center [297, 56] width 7 height 7
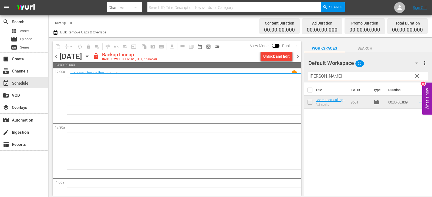
drag, startPoint x: 323, startPoint y: 77, endPoint x: 223, endPoint y: 86, distance: 99.5
click at [223, 86] on div "content_copy compress arrow_drop_down autorenew_outlined delete_forever_outline…" at bounding box center [240, 116] width 383 height 159
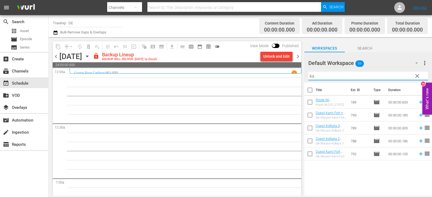
type input "k"
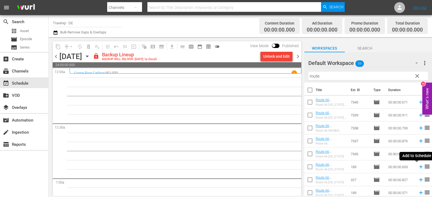
click at [418, 168] on icon at bounding box center [421, 167] width 6 height 6
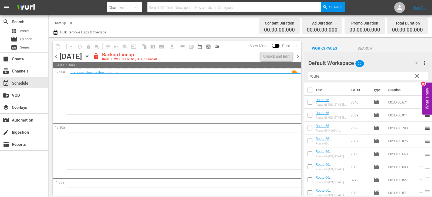
drag, startPoint x: 321, startPoint y: 77, endPoint x: 294, endPoint y: 77, distance: 26.7
click at [294, 77] on div "content_copy compress arrow_drop_down autorenew_outlined delete_forever_outline…" at bounding box center [240, 116] width 383 height 159
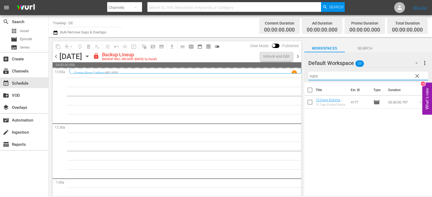
type input "[GEOGRAPHIC_DATA]"
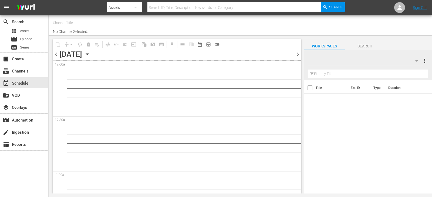
type input "Travelxp - DE (556)"
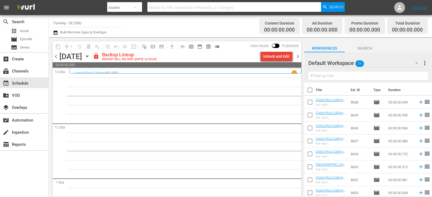
click at [275, 55] on div "Unlock and Edit" at bounding box center [276, 57] width 26 height 10
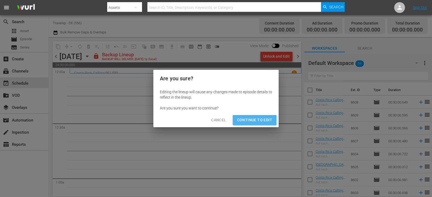
click at [255, 120] on span "Continue to Edit" at bounding box center [254, 120] width 35 height 7
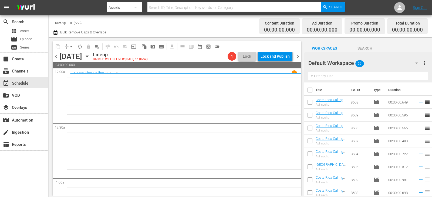
click at [322, 78] on input "text" at bounding box center [368, 76] width 120 height 9
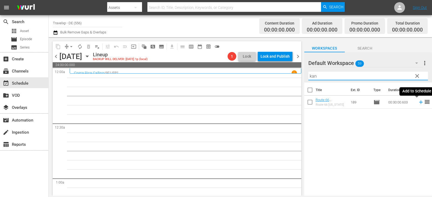
click at [419, 101] on icon at bounding box center [421, 102] width 6 height 6
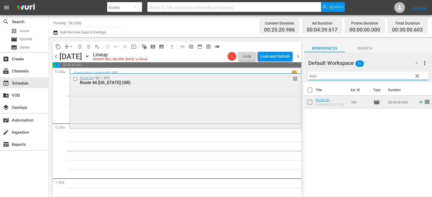
drag, startPoint x: 325, startPoint y: 77, endPoint x: 251, endPoint y: 77, distance: 74.0
click at [251, 77] on div "content_copy compress arrow_drop_down autorenew_outlined delete_forever_outline…" at bounding box center [240, 116] width 383 height 159
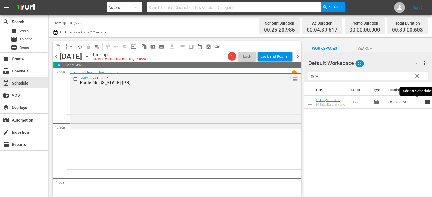
click at [418, 103] on icon at bounding box center [421, 102] width 6 height 6
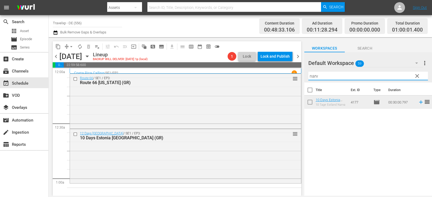
drag, startPoint x: 318, startPoint y: 76, endPoint x: 298, endPoint y: 77, distance: 20.6
click at [298, 77] on div "content_copy compress arrow_drop_down autorenew_outlined delete_forever_outline…" at bounding box center [240, 116] width 383 height 159
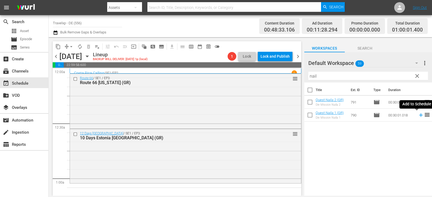
click at [418, 116] on icon at bounding box center [421, 115] width 6 height 6
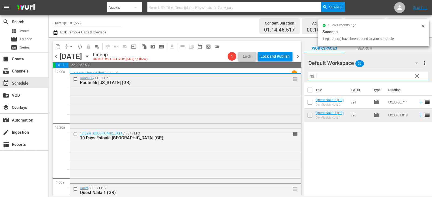
drag, startPoint x: 324, startPoint y: 74, endPoint x: 294, endPoint y: 80, distance: 31.2
click at [294, 80] on div "content_copy compress arrow_drop_down autorenew_outlined delete_forever_outline…" at bounding box center [240, 116] width 383 height 159
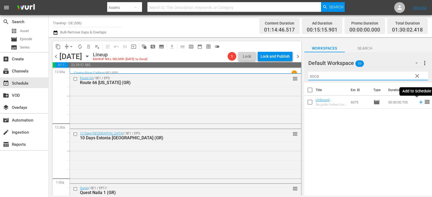
click at [418, 104] on icon at bounding box center [421, 102] width 6 height 6
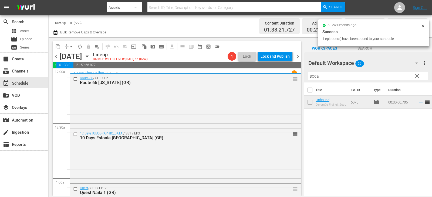
drag, startPoint x: 340, startPoint y: 78, endPoint x: 297, endPoint y: 78, distance: 42.6
click at [297, 78] on div "content_copy compress arrow_drop_down autorenew_outlined delete_forever_outline…" at bounding box center [240, 116] width 383 height 159
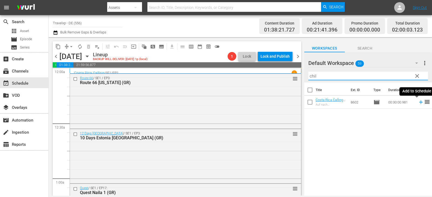
click at [418, 104] on icon at bounding box center [421, 102] width 6 height 6
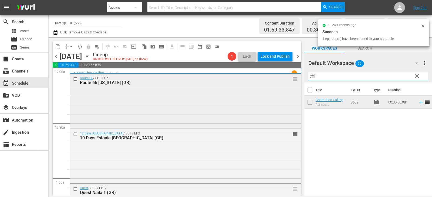
drag, startPoint x: 328, startPoint y: 75, endPoint x: 294, endPoint y: 77, distance: 33.8
click at [294, 77] on div "content_copy compress arrow_drop_down autorenew_outlined delete_forever_outline…" at bounding box center [240, 116] width 383 height 159
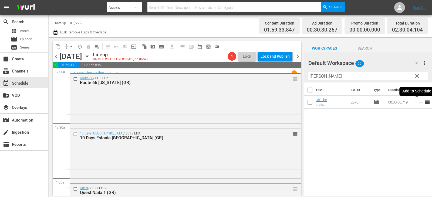
click at [418, 103] on icon at bounding box center [421, 102] width 6 height 6
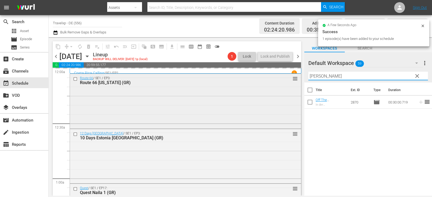
drag, startPoint x: 322, startPoint y: 79, endPoint x: 240, endPoint y: 87, distance: 81.6
click at [240, 87] on div "content_copy compress arrow_drop_down autorenew_outlined delete_forever_outline…" at bounding box center [240, 116] width 383 height 159
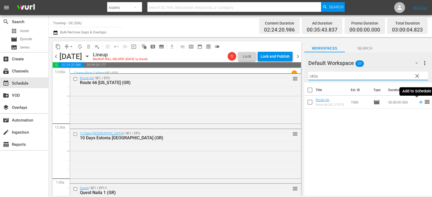
click at [419, 102] on icon at bounding box center [421, 102] width 6 height 6
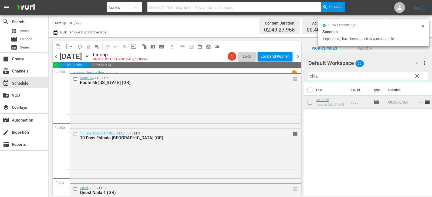
drag, startPoint x: 322, startPoint y: 74, endPoint x: 303, endPoint y: 76, distance: 19.3
click at [303, 76] on div "content_copy compress arrow_drop_down autorenew_outlined delete_forever_outline…" at bounding box center [240, 116] width 383 height 159
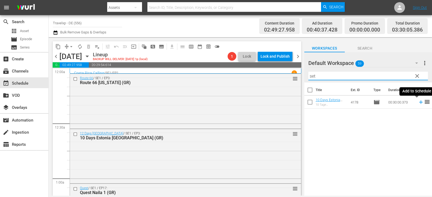
click at [418, 104] on icon at bounding box center [421, 102] width 6 height 6
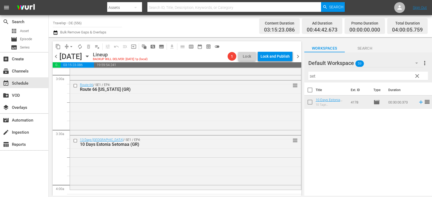
scroll to position [432, 0]
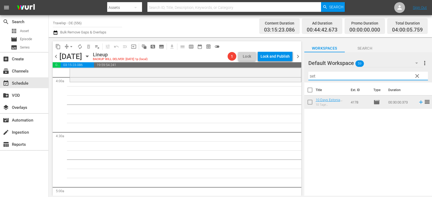
drag, startPoint x: 321, startPoint y: 77, endPoint x: 291, endPoint y: 83, distance: 30.3
click at [291, 83] on div "content_copy compress arrow_drop_down autorenew_outlined delete_forever_outline…" at bounding box center [240, 116] width 383 height 159
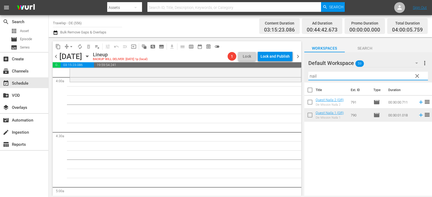
click at [419, 104] on icon at bounding box center [421, 103] width 4 height 4
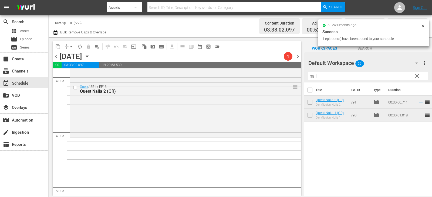
drag, startPoint x: 320, startPoint y: 77, endPoint x: 301, endPoint y: 77, distance: 19.4
click at [301, 77] on div "content_copy compress arrow_drop_down autorenew_outlined delete_forever_outline…" at bounding box center [240, 116] width 383 height 159
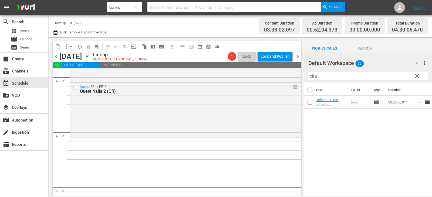
click at [418, 101] on icon at bounding box center [421, 102] width 6 height 6
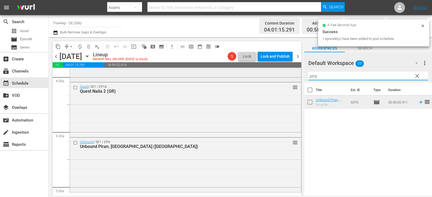
drag, startPoint x: 321, startPoint y: 79, endPoint x: 295, endPoint y: 79, distance: 26.2
click at [295, 79] on div "content_copy compress arrow_drop_down autorenew_outlined delete_forever_outline…" at bounding box center [240, 116] width 383 height 159
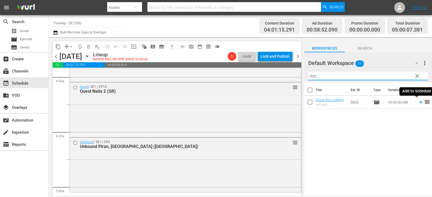
click at [418, 103] on icon at bounding box center [421, 102] width 6 height 6
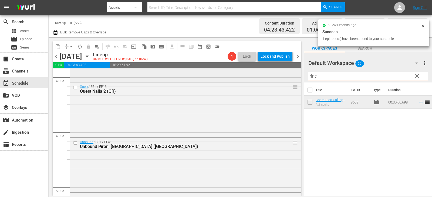
drag, startPoint x: 321, startPoint y: 77, endPoint x: 294, endPoint y: 78, distance: 27.3
click at [294, 78] on div "content_copy compress arrow_drop_down autorenew_outlined delete_forever_outline…" at bounding box center [240, 116] width 383 height 159
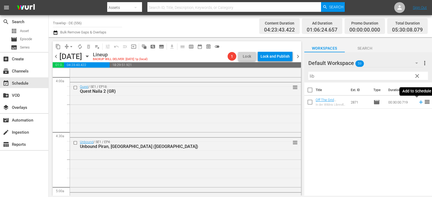
click at [418, 101] on icon at bounding box center [421, 102] width 6 height 6
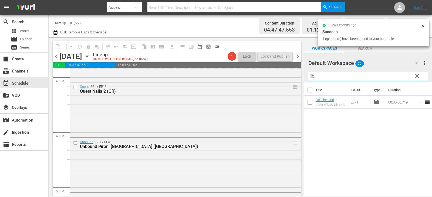
drag, startPoint x: 320, startPoint y: 76, endPoint x: 306, endPoint y: 78, distance: 13.3
click at [306, 78] on div "Default Workspace 59 Default more_vert clear Filter by Title lib" at bounding box center [368, 67] width 128 height 30
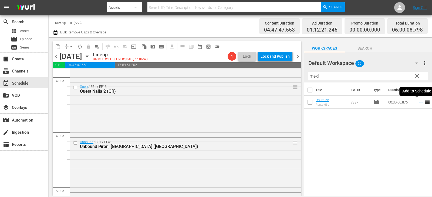
click at [418, 103] on icon at bounding box center [421, 102] width 6 height 6
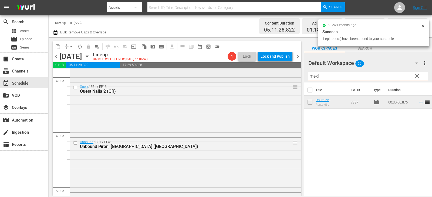
drag, startPoint x: 322, startPoint y: 77, endPoint x: 289, endPoint y: 77, distance: 33.2
click at [289, 77] on div "content_copy compress arrow_drop_down autorenew_outlined delete_forever_outline…" at bounding box center [240, 116] width 383 height 159
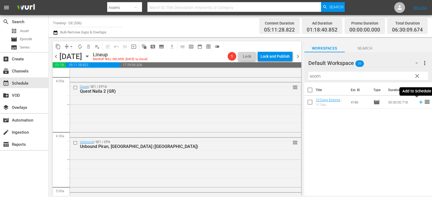
click at [418, 103] on icon at bounding box center [421, 102] width 6 height 6
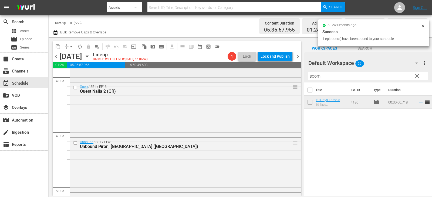
drag, startPoint x: 327, startPoint y: 79, endPoint x: 293, endPoint y: 80, distance: 34.0
click at [293, 80] on div "content_copy compress arrow_drop_down autorenew_outlined delete_forever_outline…" at bounding box center [240, 116] width 383 height 159
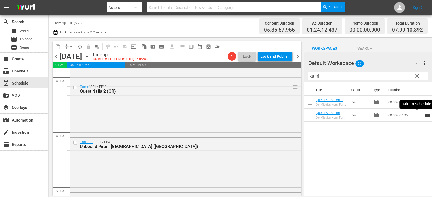
click at [419, 116] on icon at bounding box center [421, 116] width 4 height 4
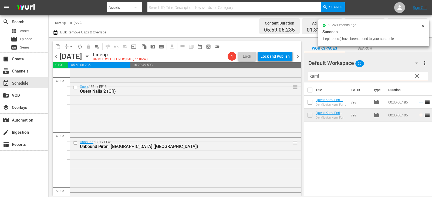
drag, startPoint x: 311, startPoint y: 76, endPoint x: 284, endPoint y: 73, distance: 27.4
click at [284, 73] on div "content_copy compress arrow_drop_down autorenew_outlined delete_forever_outline…" at bounding box center [240, 116] width 383 height 159
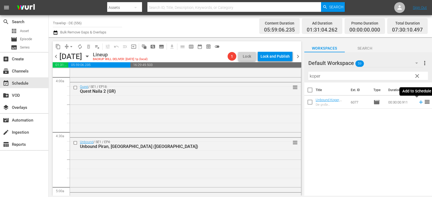
click at [418, 103] on icon at bounding box center [421, 102] width 6 height 6
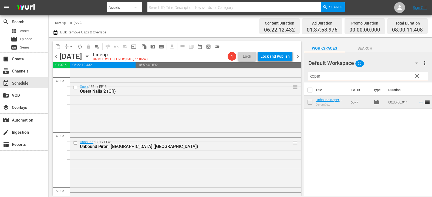
drag, startPoint x: 329, startPoint y: 74, endPoint x: 303, endPoint y: 76, distance: 25.4
click at [303, 76] on div "content_copy compress arrow_drop_down autorenew_outlined delete_forever_outline…" at bounding box center [240, 116] width 383 height 159
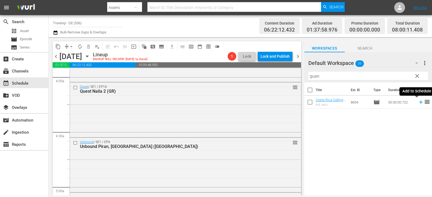
click at [418, 104] on icon at bounding box center [421, 102] width 6 height 6
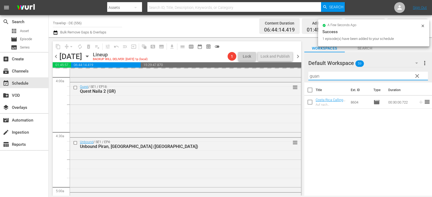
click at [260, 77] on div "content_copy compress arrow_drop_down autorenew_outlined delete_forever_outline…" at bounding box center [240, 116] width 383 height 159
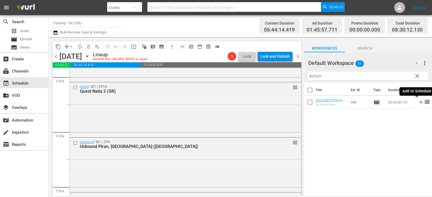
click at [418, 102] on icon at bounding box center [421, 102] width 6 height 6
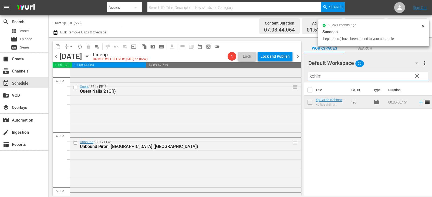
drag, startPoint x: 324, startPoint y: 76, endPoint x: 271, endPoint y: 70, distance: 52.9
click at [271, 70] on div "content_copy compress arrow_drop_down autorenew_outlined delete_forever_outline…" at bounding box center [240, 116] width 383 height 159
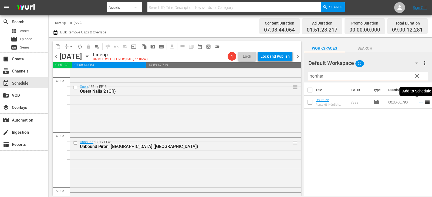
click at [418, 103] on icon at bounding box center [421, 102] width 6 height 6
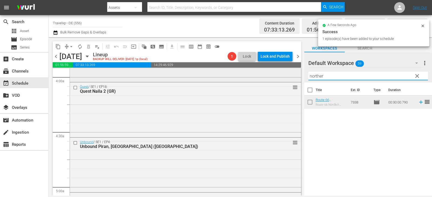
drag, startPoint x: 325, startPoint y: 77, endPoint x: 279, endPoint y: 79, distance: 46.2
click at [279, 79] on div "content_copy compress arrow_drop_down autorenew_outlined delete_forever_outline…" at bounding box center [240, 116] width 383 height 159
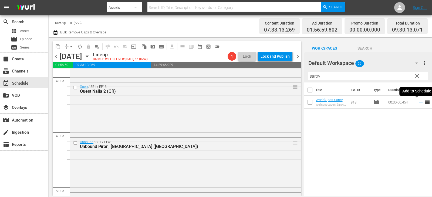
click at [418, 105] on icon at bounding box center [421, 102] width 6 height 6
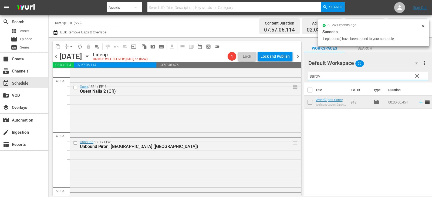
drag, startPoint x: 323, startPoint y: 77, endPoint x: 305, endPoint y: 79, distance: 17.5
click at [305, 79] on div "Default Workspace 59 Default more_vert clear Filter by Title sarov" at bounding box center [368, 67] width 128 height 30
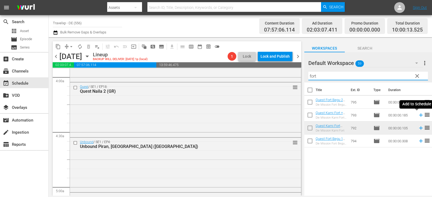
click at [419, 116] on icon at bounding box center [421, 116] width 4 height 4
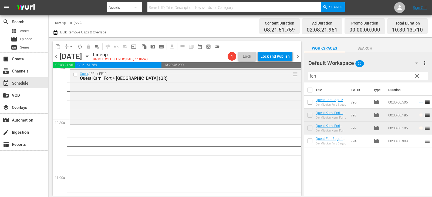
scroll to position [1080, 0]
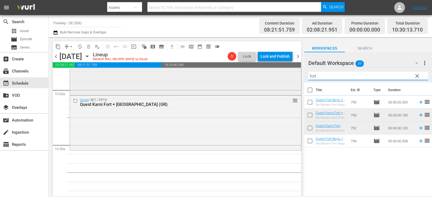
drag, startPoint x: 325, startPoint y: 79, endPoint x: 260, endPoint y: 78, distance: 65.1
click at [260, 78] on div "content_copy compress arrow_drop_down autorenew_outlined delete_forever_outline…" at bounding box center [240, 116] width 383 height 159
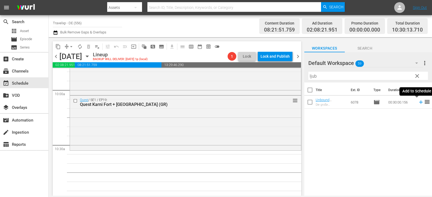
click at [418, 104] on icon at bounding box center [421, 102] width 6 height 6
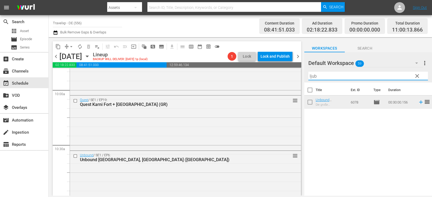
drag, startPoint x: 331, startPoint y: 74, endPoint x: 304, endPoint y: 78, distance: 27.3
click at [304, 78] on div "Default Workspace 59 Default more_vert clear Filter by Title ljub" at bounding box center [368, 67] width 128 height 30
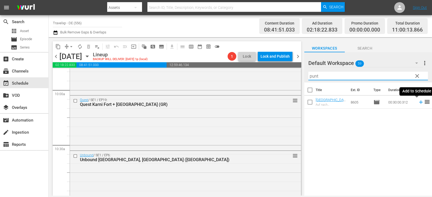
click at [418, 102] on icon at bounding box center [421, 102] width 6 height 6
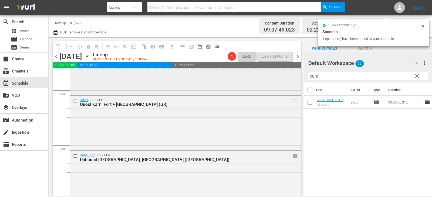
click at [293, 79] on div "content_copy compress arrow_drop_down autorenew_outlined delete_forever_outline…" at bounding box center [240, 116] width 383 height 159
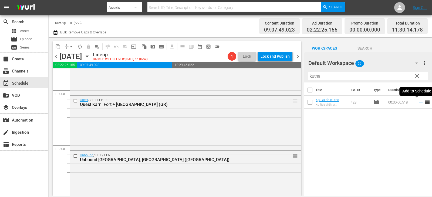
click at [419, 102] on icon at bounding box center [421, 103] width 4 height 4
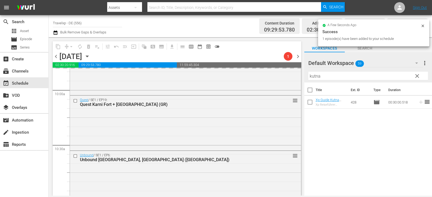
click at [295, 77] on div "content_copy compress arrow_drop_down autorenew_outlined delete_forever_outline…" at bounding box center [240, 116] width 383 height 159
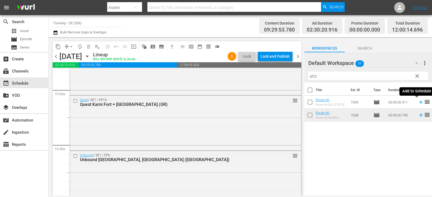
click at [418, 104] on icon at bounding box center [421, 102] width 6 height 6
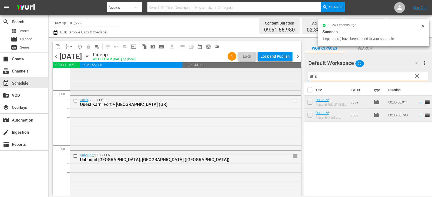
drag, startPoint x: 331, startPoint y: 78, endPoint x: 279, endPoint y: 76, distance: 52.1
click at [279, 76] on div "content_copy compress arrow_drop_down autorenew_outlined delete_forever_outline…" at bounding box center [240, 116] width 383 height 159
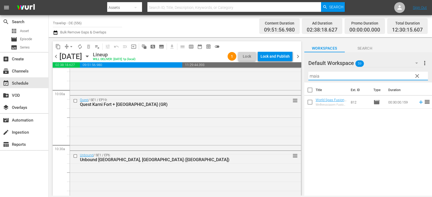
click at [419, 102] on icon at bounding box center [421, 103] width 4 height 4
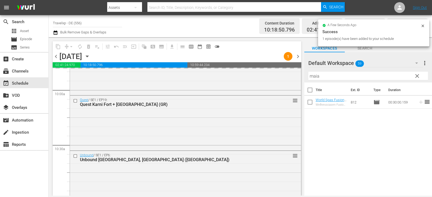
click at [282, 77] on div "content_copy compress arrow_drop_down autorenew_outlined delete_forever_outline…" at bounding box center [240, 116] width 383 height 159
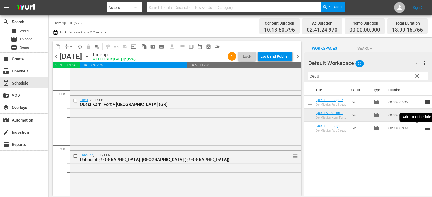
click at [418, 127] on icon at bounding box center [421, 128] width 6 height 6
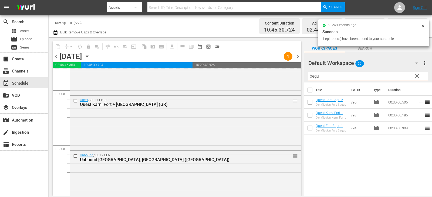
click at [256, 79] on div "content_copy compress arrow_drop_down autorenew_outlined delete_forever_outline…" at bounding box center [240, 116] width 383 height 159
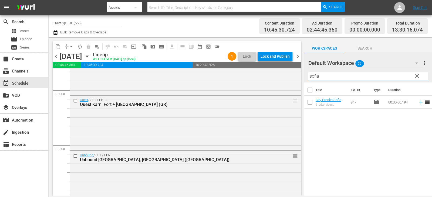
click at [419, 103] on icon at bounding box center [421, 103] width 4 height 4
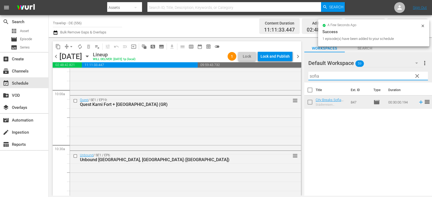
drag, startPoint x: 320, startPoint y: 77, endPoint x: 306, endPoint y: 78, distance: 14.1
click at [306, 78] on div "Default Workspace 59 Default more_vert clear Filter by Title sofia" at bounding box center [368, 67] width 128 height 30
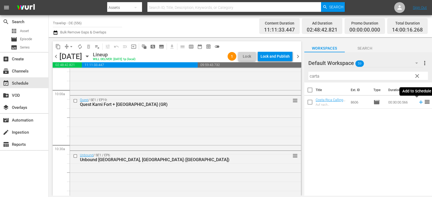
click at [418, 102] on icon at bounding box center [421, 102] width 6 height 6
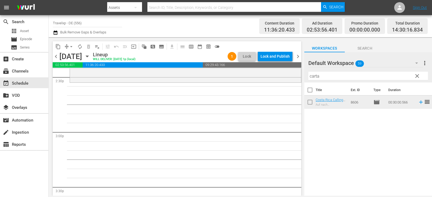
scroll to position [1538, 0]
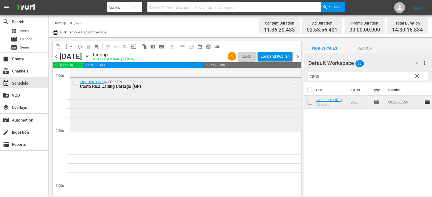
drag, startPoint x: 324, startPoint y: 77, endPoint x: 285, endPoint y: 79, distance: 39.0
click at [285, 79] on div "content_copy compress arrow_drop_down autorenew_outlined delete_forever_outline…" at bounding box center [240, 116] width 383 height 159
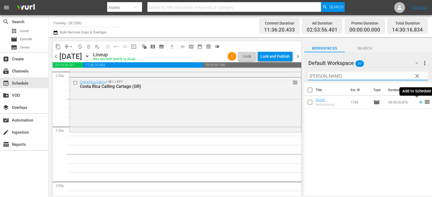
click at [419, 103] on icon at bounding box center [421, 103] width 4 height 4
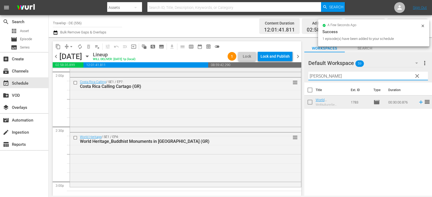
click at [296, 76] on div "content_copy compress arrow_drop_down autorenew_outlined delete_forever_outline…" at bounding box center [240, 116] width 383 height 159
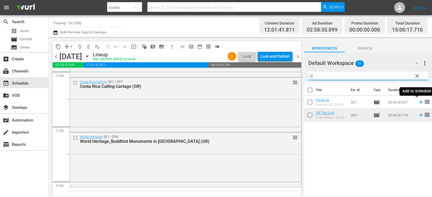
click at [418, 102] on icon at bounding box center [421, 102] width 6 height 6
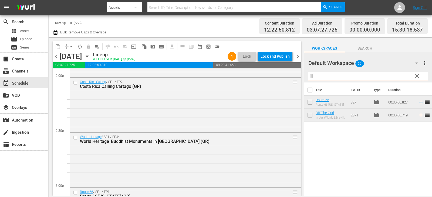
drag, startPoint x: 313, startPoint y: 78, endPoint x: 299, endPoint y: 80, distance: 14.1
click at [297, 80] on div "content_copy compress arrow_drop_down autorenew_outlined delete_forever_outline…" at bounding box center [240, 116] width 383 height 159
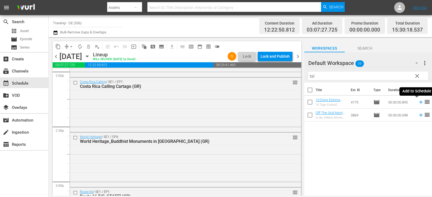
click at [419, 103] on icon at bounding box center [421, 103] width 4 height 4
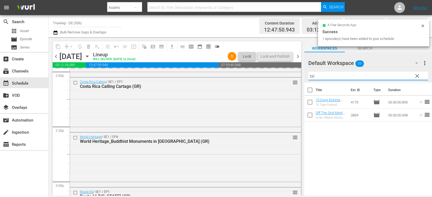
click at [296, 77] on div "content_copy compress arrow_drop_down autorenew_outlined delete_forever_outline…" at bounding box center [240, 116] width 383 height 159
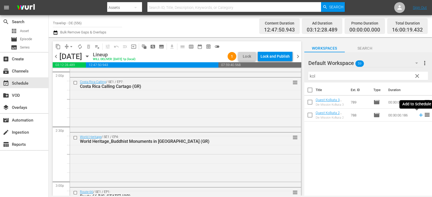
click at [419, 116] on icon at bounding box center [421, 116] width 4 height 4
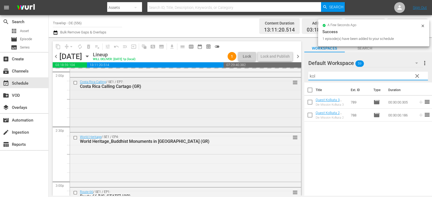
click at [289, 79] on div "content_copy compress arrow_drop_down autorenew_outlined delete_forever_outline…" at bounding box center [240, 116] width 383 height 159
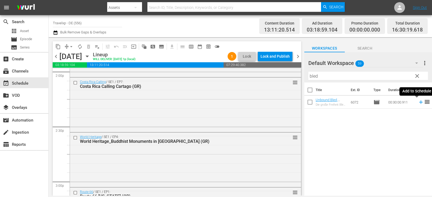
click at [419, 103] on icon at bounding box center [421, 103] width 4 height 4
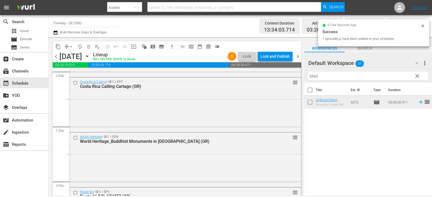
click at [307, 76] on div "Default Workspace 59 Default more_vert clear Filter by Title bled" at bounding box center [368, 67] width 128 height 30
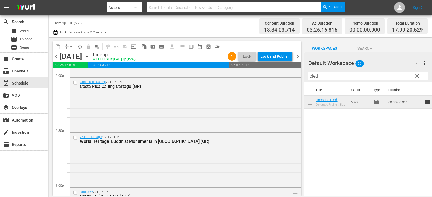
drag, startPoint x: 322, startPoint y: 76, endPoint x: 300, endPoint y: 78, distance: 21.7
click at [300, 78] on div "content_copy compress arrow_drop_down autorenew_outlined delete_forever_outline…" at bounding box center [240, 116] width 383 height 159
click at [418, 103] on icon at bounding box center [421, 102] width 6 height 6
drag, startPoint x: 324, startPoint y: 76, endPoint x: 286, endPoint y: 83, distance: 38.9
click at [286, 83] on div "content_copy compress arrow_drop_down autorenew_outlined delete_forever_outline…" at bounding box center [240, 116] width 383 height 159
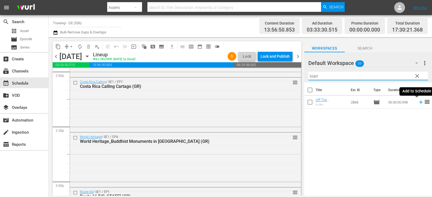
click at [418, 101] on icon at bounding box center [421, 102] width 6 height 6
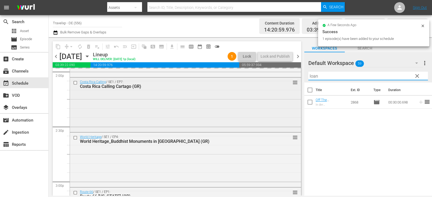
click at [253, 78] on div "content_copy compress arrow_drop_down autorenew_outlined delete_forever_outline…" at bounding box center [240, 116] width 383 height 159
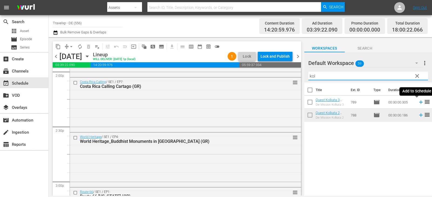
click at [419, 101] on icon at bounding box center [421, 103] width 4 height 4
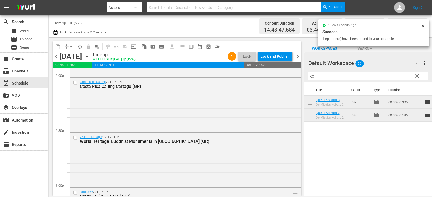
drag, startPoint x: 323, startPoint y: 76, endPoint x: 297, endPoint y: 76, distance: 25.4
click at [297, 76] on div "content_copy compress arrow_drop_down autorenew_outlined delete_forever_outline…" at bounding box center [240, 116] width 383 height 159
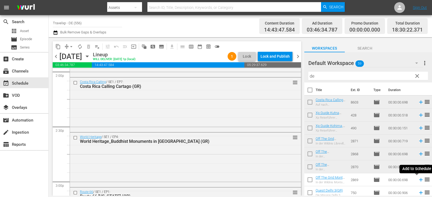
click at [418, 179] on icon at bounding box center [421, 180] width 6 height 6
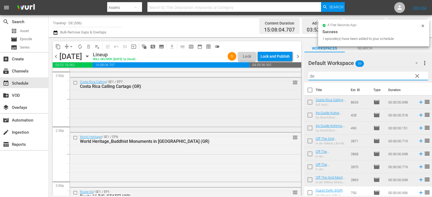
drag, startPoint x: 299, startPoint y: 78, endPoint x: 290, endPoint y: 79, distance: 9.5
click at [290, 79] on div "content_copy compress arrow_drop_down autorenew_outlined delete_forever_outline…" at bounding box center [240, 116] width 383 height 159
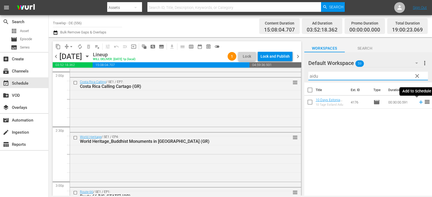
click at [419, 103] on icon at bounding box center [421, 103] width 4 height 4
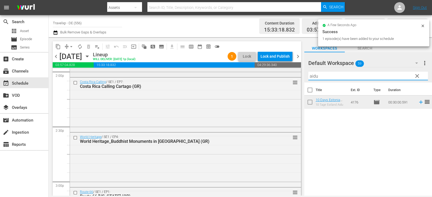
drag, startPoint x: 320, startPoint y: 77, endPoint x: 297, endPoint y: 77, distance: 23.8
click at [297, 77] on div "content_copy compress arrow_drop_down autorenew_outlined delete_forever_outline…" at bounding box center [240, 116] width 383 height 159
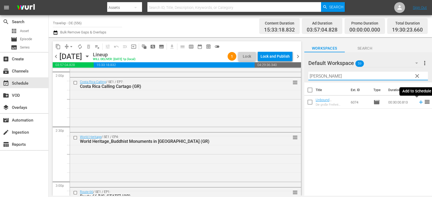
click at [419, 102] on icon at bounding box center [421, 103] width 4 height 4
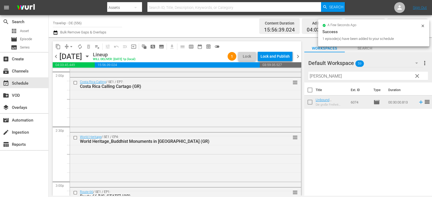
drag, startPoint x: 328, startPoint y: 76, endPoint x: 274, endPoint y: 77, distance: 54.3
click at [274, 77] on div "content_copy compress arrow_drop_down autorenew_outlined delete_forever_outline…" at bounding box center [240, 116] width 383 height 159
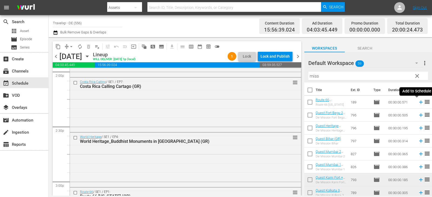
click at [418, 103] on icon at bounding box center [421, 102] width 6 height 6
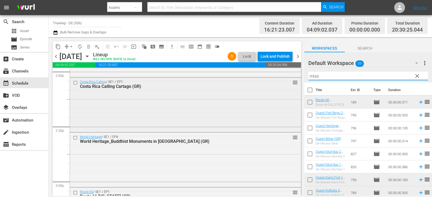
drag, startPoint x: 326, startPoint y: 77, endPoint x: 289, endPoint y: 77, distance: 37.2
click at [289, 77] on div "content_copy compress arrow_drop_down autorenew_outlined delete_forever_outline…" at bounding box center [240, 116] width 383 height 159
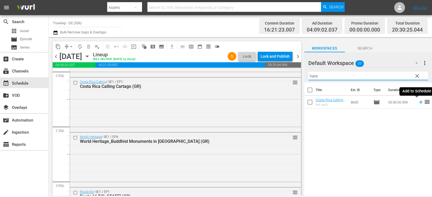
click at [418, 103] on icon at bounding box center [421, 102] width 6 height 6
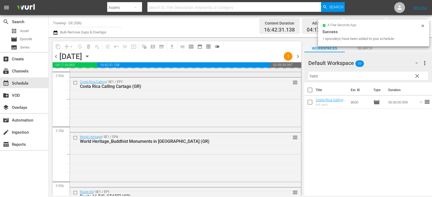
click at [296, 76] on div "content_copy compress arrow_drop_down autorenew_outlined delete_forever_outline…" at bounding box center [240, 116] width 383 height 159
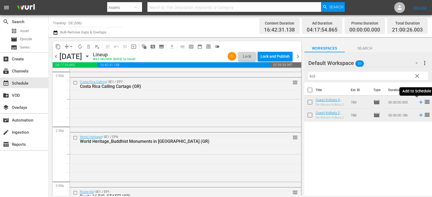
click at [419, 102] on icon at bounding box center [421, 103] width 4 height 4
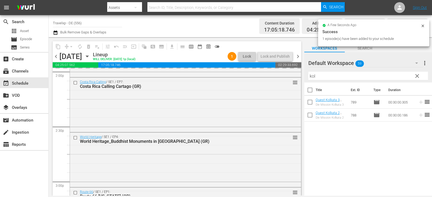
click at [290, 77] on div "content_copy compress arrow_drop_down autorenew_outlined delete_forever_outline…" at bounding box center [240, 116] width 383 height 159
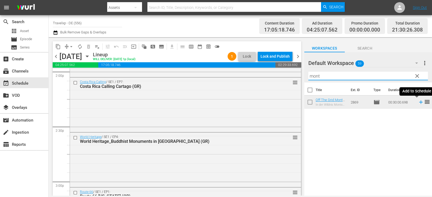
click at [418, 102] on icon at bounding box center [421, 102] width 6 height 6
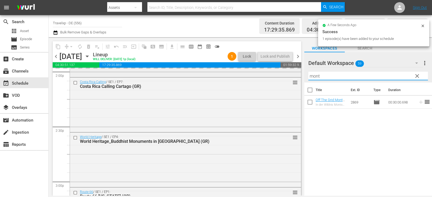
drag, startPoint x: 323, startPoint y: 76, endPoint x: 294, endPoint y: 77, distance: 28.6
click at [294, 77] on div "content_copy compress arrow_drop_down autorenew_outlined delete_forever_outline…" at bounding box center [240, 116] width 383 height 159
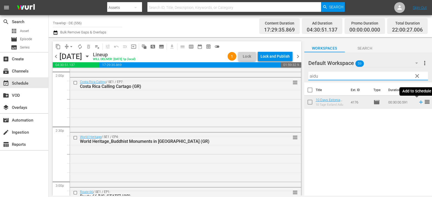
click at [419, 103] on icon at bounding box center [421, 103] width 4 height 4
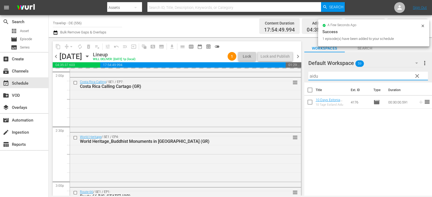
drag, startPoint x: 324, startPoint y: 75, endPoint x: 303, endPoint y: 80, distance: 21.2
click at [303, 80] on div "content_copy compress arrow_drop_down autorenew_outlined delete_forever_outline…" at bounding box center [240, 116] width 383 height 159
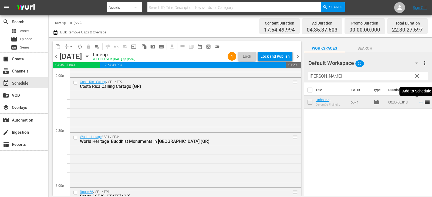
click at [418, 101] on icon at bounding box center [421, 102] width 6 height 6
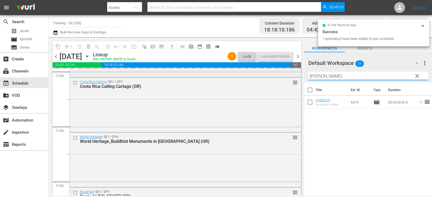
click at [295, 77] on div "content_copy compress arrow_drop_down autorenew_outlined delete_forever_outline…" at bounding box center [240, 116] width 383 height 159
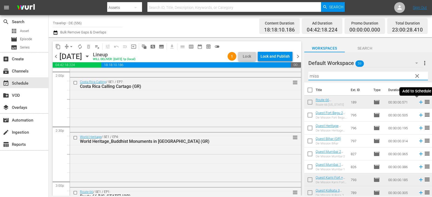
click at [418, 100] on icon at bounding box center [421, 102] width 6 height 6
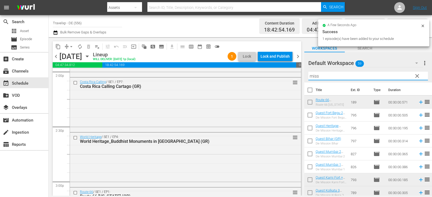
click at [299, 79] on div "content_copy compress arrow_drop_down autorenew_outlined delete_forever_outline…" at bounding box center [240, 116] width 383 height 159
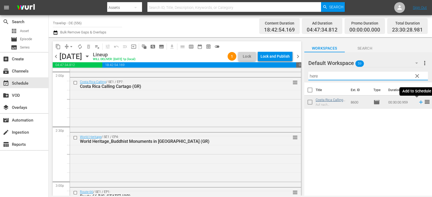
type input "here"
click at [418, 101] on icon at bounding box center [421, 102] width 6 height 6
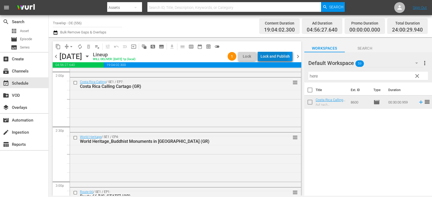
click at [274, 57] on div "Lock and Publish" at bounding box center [274, 57] width 29 height 10
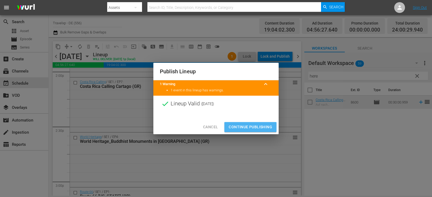
click at [245, 124] on span "Continue Publishing" at bounding box center [250, 127] width 43 height 7
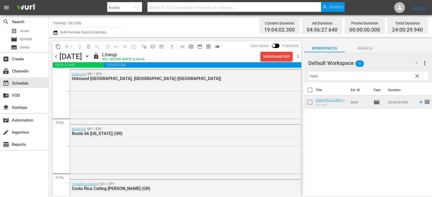
scroll to position [2522, 0]
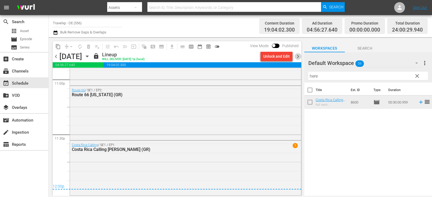
click at [298, 58] on span "chevron_right" at bounding box center [297, 56] width 7 height 7
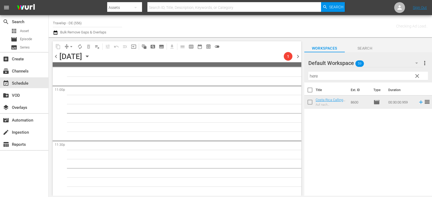
scroll to position [2516, 0]
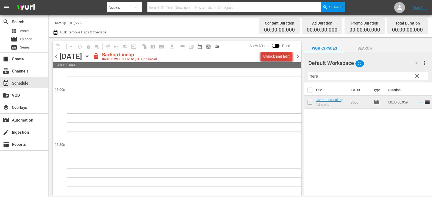
click at [276, 54] on div "Unlock and Edit" at bounding box center [276, 57] width 26 height 10
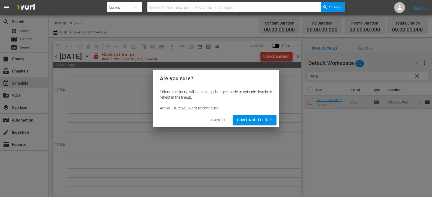
click at [251, 123] on span "Continue to Edit" at bounding box center [254, 120] width 35 height 7
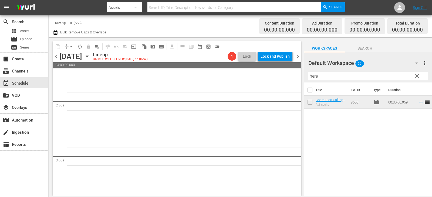
scroll to position [0, 0]
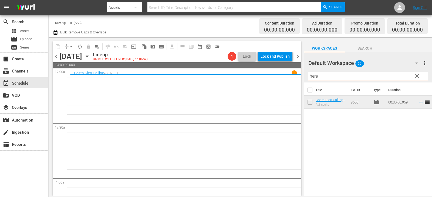
drag, startPoint x: 323, startPoint y: 77, endPoint x: 263, endPoint y: 79, distance: 59.4
click at [263, 79] on div "content_copy compress arrow_drop_down autorenew_outlined delete_forever_outline…" at bounding box center [240, 116] width 383 height 159
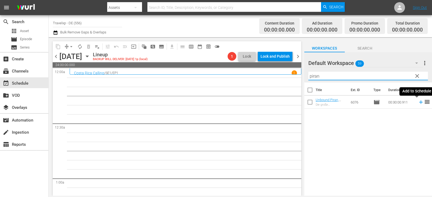
click at [418, 102] on icon at bounding box center [421, 102] width 6 height 6
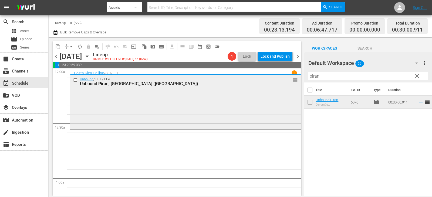
drag, startPoint x: 326, startPoint y: 78, endPoint x: 286, endPoint y: 82, distance: 40.9
click at [286, 82] on div "content_copy compress arrow_drop_down autorenew_outlined delete_forever_outline…" at bounding box center [240, 116] width 383 height 159
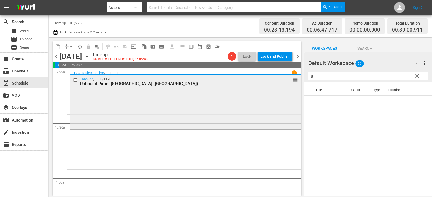
type input "j"
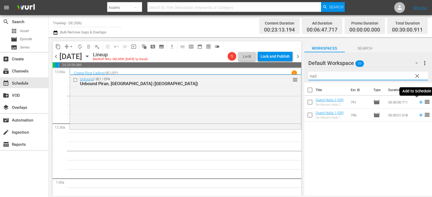
click at [418, 103] on icon at bounding box center [421, 102] width 6 height 6
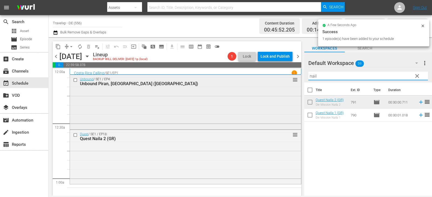
drag, startPoint x: 324, startPoint y: 77, endPoint x: 279, endPoint y: 77, distance: 44.5
click at [279, 77] on div "content_copy compress arrow_drop_down autorenew_outlined delete_forever_outline…" at bounding box center [240, 116] width 383 height 159
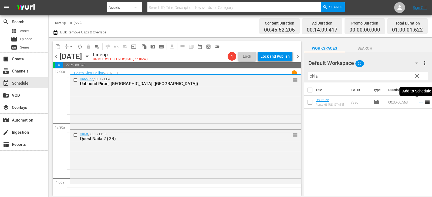
click at [418, 103] on icon at bounding box center [421, 102] width 6 height 6
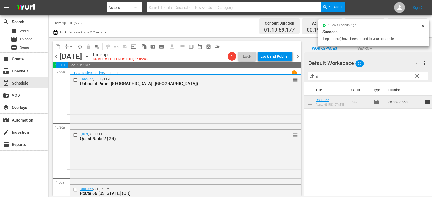
drag, startPoint x: 330, startPoint y: 77, endPoint x: 311, endPoint y: 77, distance: 18.9
click at [311, 77] on input "okla" at bounding box center [368, 76] width 120 height 9
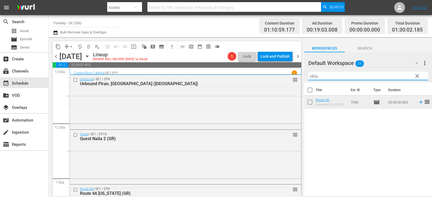
type input "o"
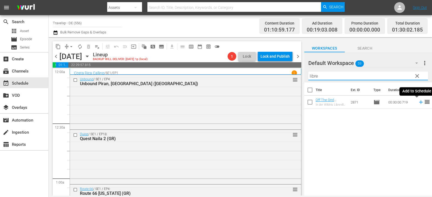
click at [418, 102] on icon at bounding box center [421, 102] width 6 height 6
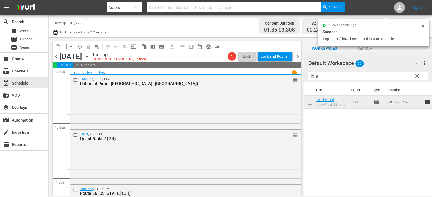
drag, startPoint x: 321, startPoint y: 76, endPoint x: 299, endPoint y: 78, distance: 22.5
click at [299, 78] on div "content_copy compress arrow_drop_down autorenew_outlined delete_forever_outline…" at bounding box center [240, 116] width 383 height 159
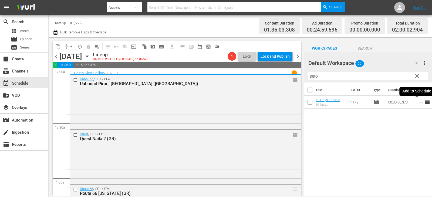
click at [418, 102] on icon at bounding box center [421, 102] width 6 height 6
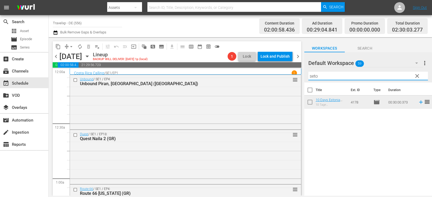
drag, startPoint x: 327, startPoint y: 77, endPoint x: 298, endPoint y: 82, distance: 29.2
click at [298, 82] on div "content_copy compress arrow_drop_down autorenew_outlined delete_forever_outline…" at bounding box center [240, 116] width 383 height 159
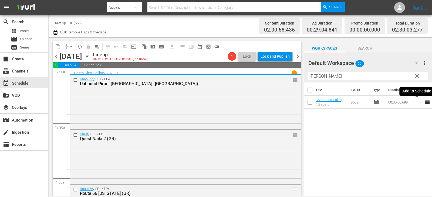
click at [419, 103] on icon at bounding box center [421, 103] width 4 height 4
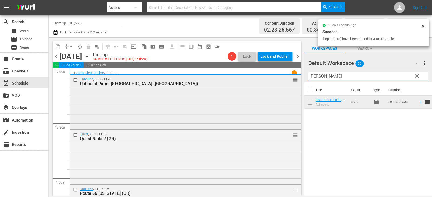
drag, startPoint x: 332, startPoint y: 75, endPoint x: 268, endPoint y: 81, distance: 63.7
click at [268, 81] on div "content_copy compress arrow_drop_down autorenew_outlined delete_forever_outline…" at bounding box center [240, 116] width 383 height 159
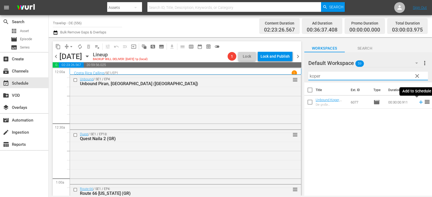
click at [418, 102] on icon at bounding box center [421, 102] width 6 height 6
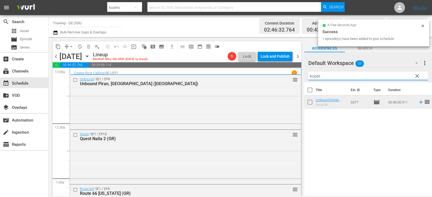
drag, startPoint x: 322, startPoint y: 76, endPoint x: 303, endPoint y: 78, distance: 19.3
click at [293, 78] on div "content_copy compress arrow_drop_down autorenew_outlined delete_forever_outline…" at bounding box center [240, 116] width 383 height 159
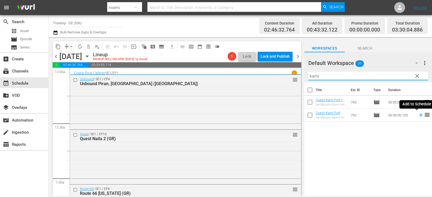
type input "karni"
click at [418, 115] on icon at bounding box center [421, 115] width 6 height 6
